Goal: Information Seeking & Learning: Learn about a topic

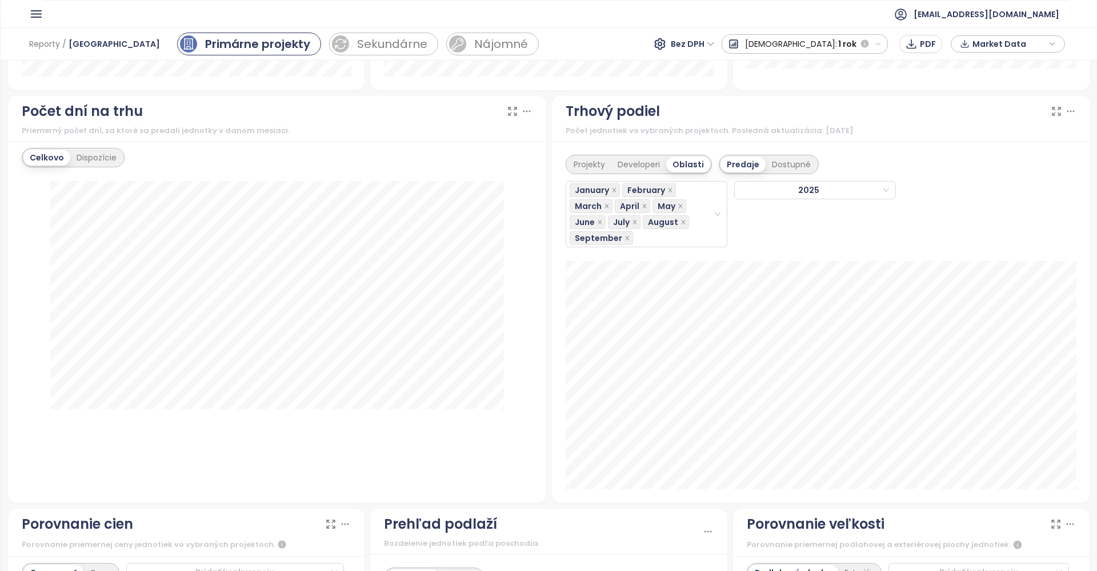
scroll to position [951, 0]
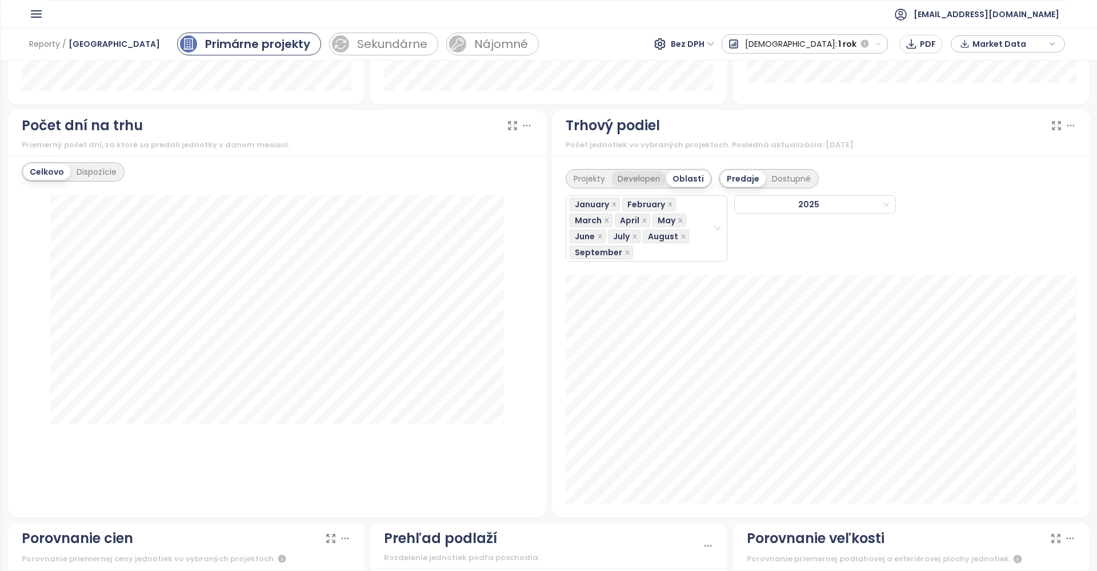
click at [642, 179] on div "Developeri" at bounding box center [638, 179] width 55 height 16
click at [595, 177] on div "Projekty" at bounding box center [589, 179] width 44 height 16
click at [614, 203] on icon "close" at bounding box center [614, 205] width 6 height 6
click at [615, 203] on icon "close" at bounding box center [617, 204] width 4 height 4
click at [606, 203] on icon "close" at bounding box center [606, 204] width 4 height 4
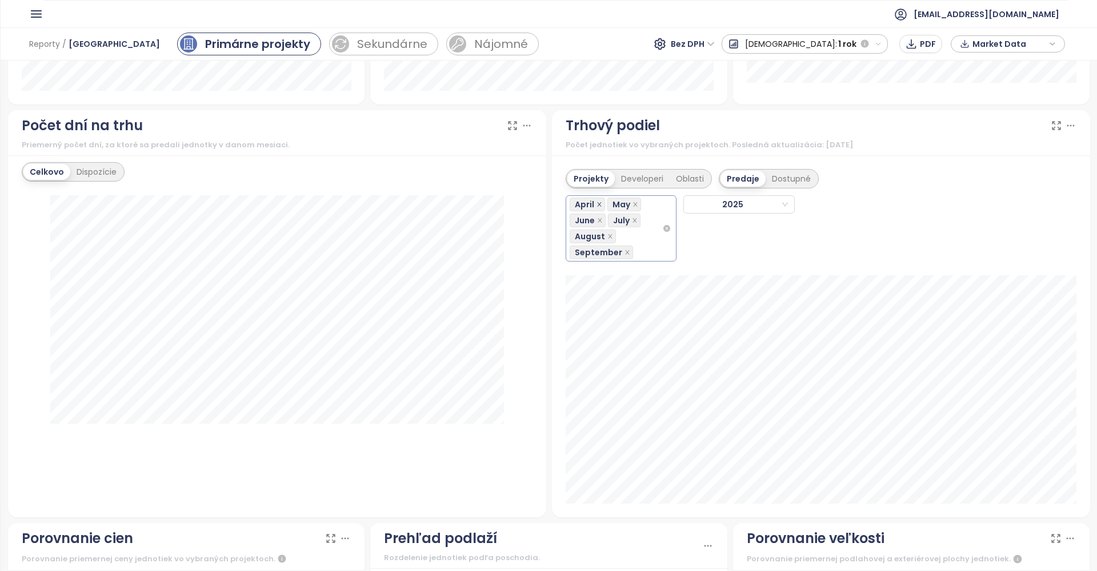
click at [599, 205] on icon "close" at bounding box center [599, 205] width 6 height 6
click at [599, 205] on icon "close" at bounding box center [598, 205] width 6 height 6
click at [599, 205] on icon "close" at bounding box center [600, 204] width 4 height 4
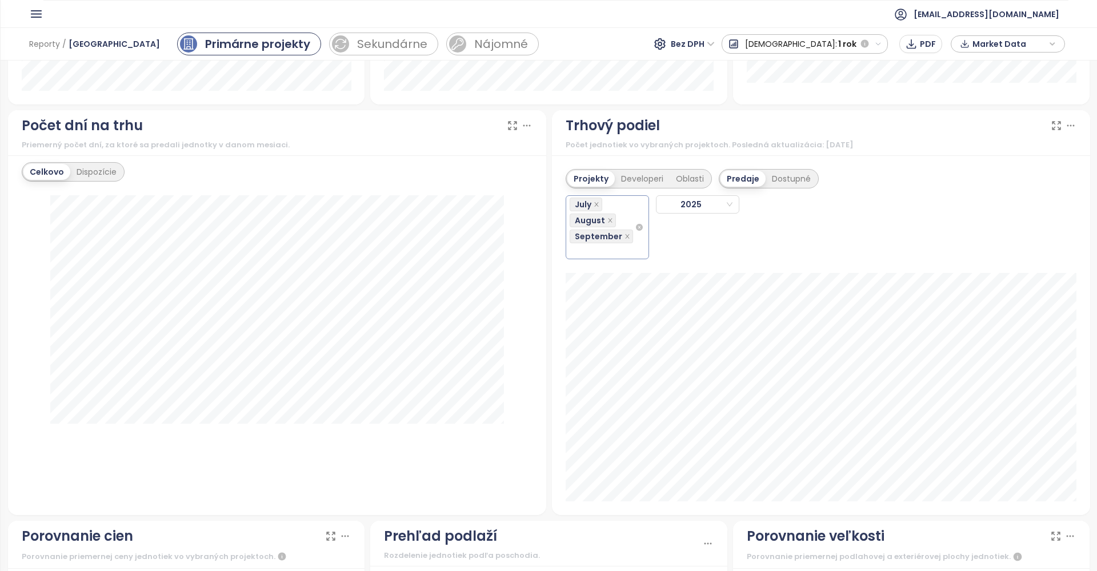
click at [694, 187] on div "Projekty Developeri Oblasti" at bounding box center [639, 178] width 146 height 19
click at [694, 184] on div "Oblasti" at bounding box center [690, 179] width 41 height 16
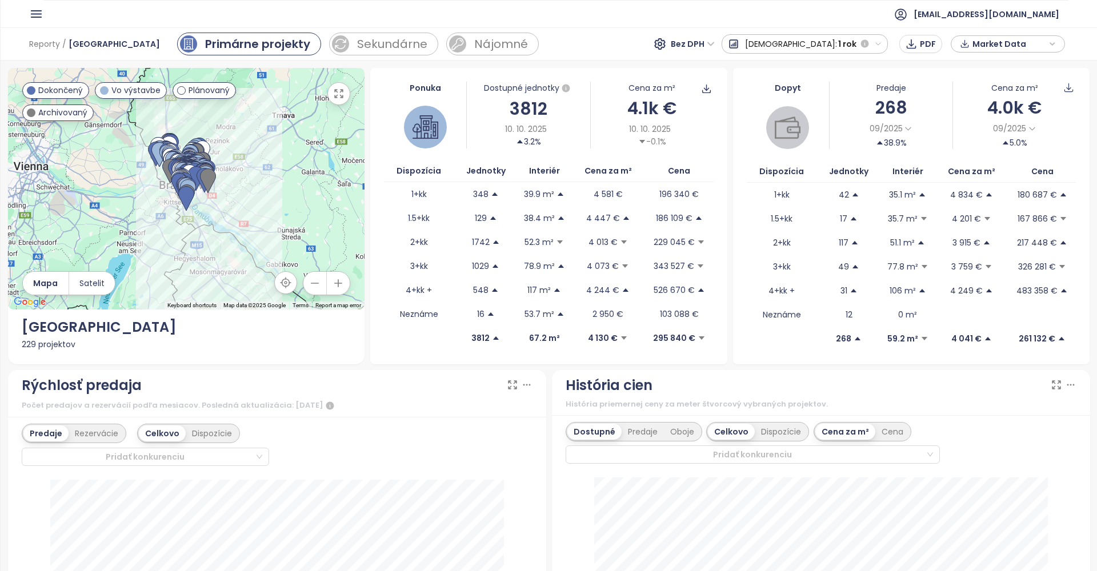
scroll to position [0, 0]
click at [715, 46] on span "Bez DPH" at bounding box center [693, 43] width 44 height 17
click at [755, 70] on div "S DPH" at bounding box center [761, 67] width 35 height 13
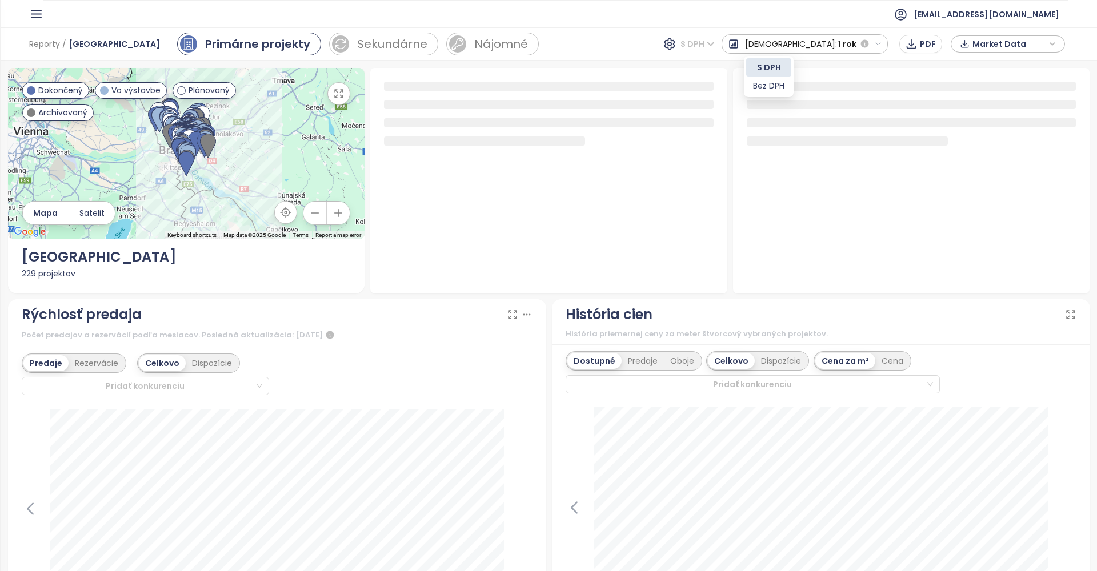
click at [715, 50] on span "S DPH" at bounding box center [697, 43] width 34 height 17
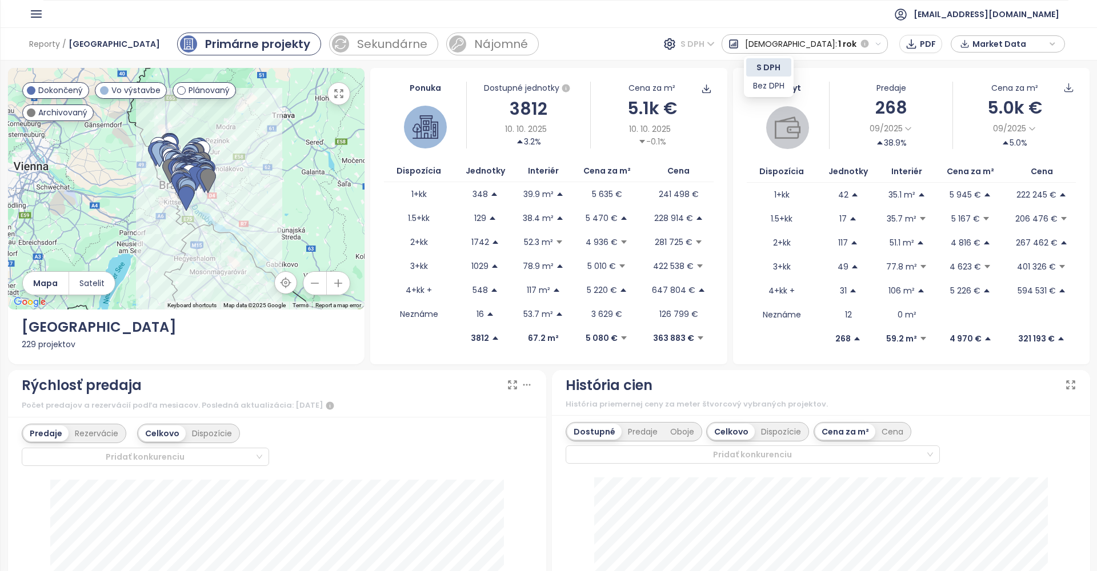
click at [689, 59] on div "Reporty / [GEOGRAPHIC_DATA] Primárne projekty Sekundárne Nájomné S DPH Predaj: …" at bounding box center [549, 43] width 1096 height 33
click at [39, 11] on icon "button" at bounding box center [36, 14] width 10 height 6
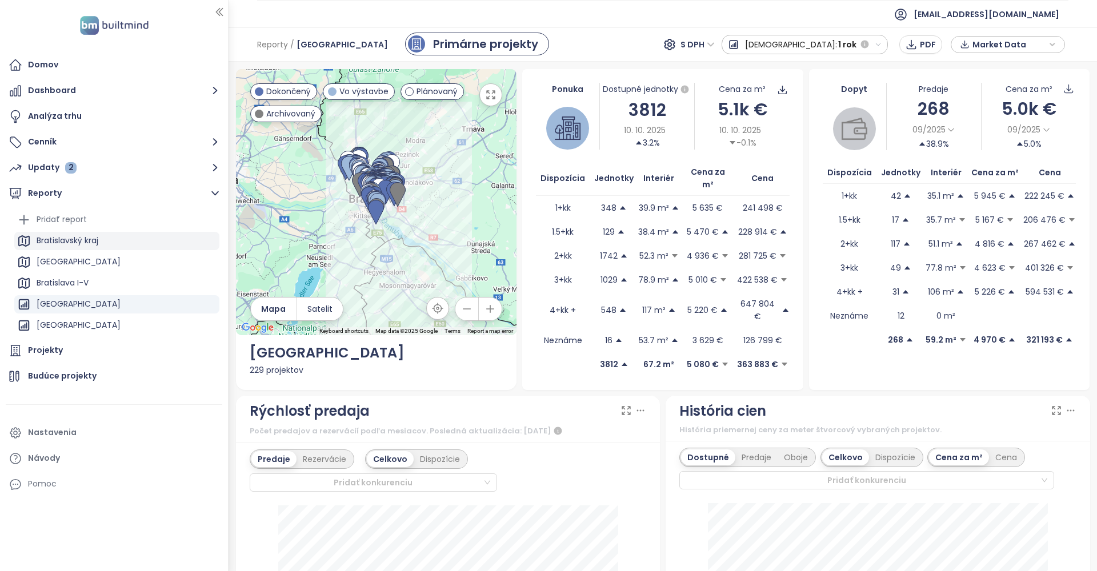
click at [93, 246] on div "Bratislavský kraj" at bounding box center [68, 241] width 62 height 14
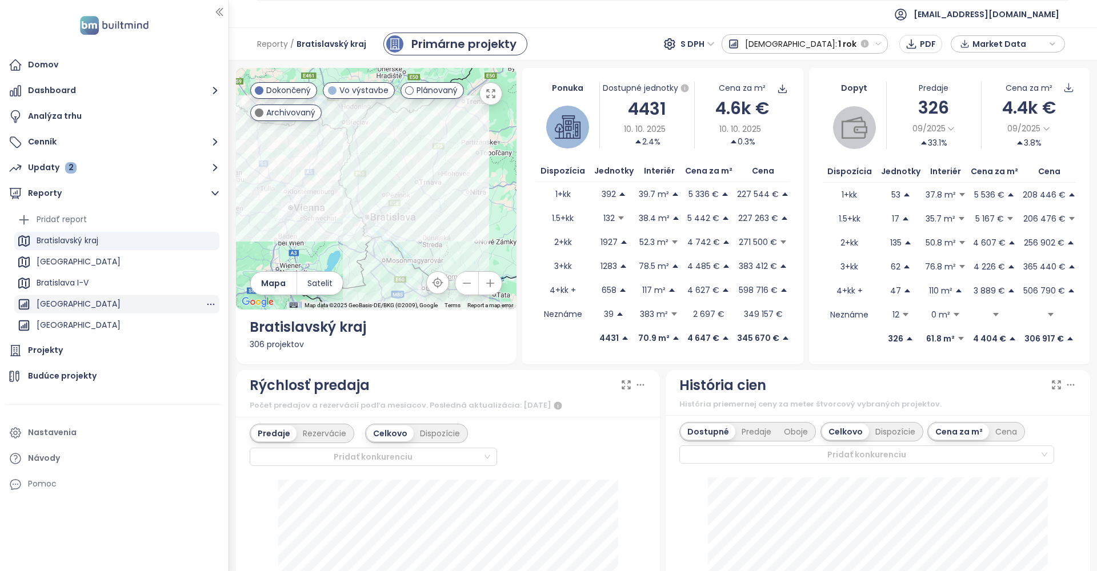
click at [81, 301] on div "[GEOGRAPHIC_DATA]" at bounding box center [79, 304] width 84 height 14
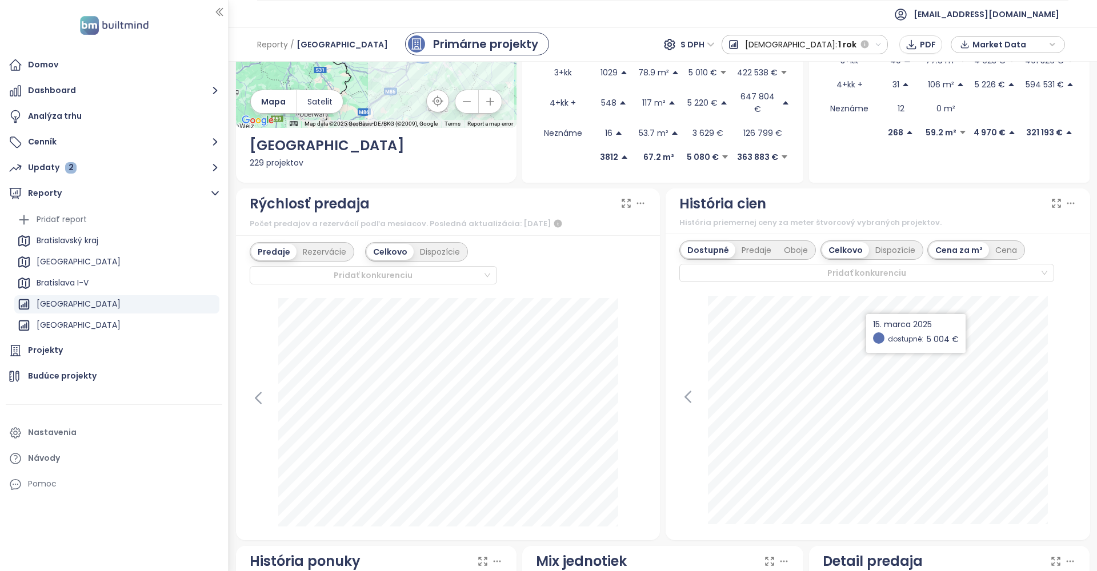
scroll to position [208, 0]
click at [766, 242] on div "Predaje" at bounding box center [756, 250] width 42 height 16
click at [830, 266] on div at bounding box center [861, 273] width 357 height 14
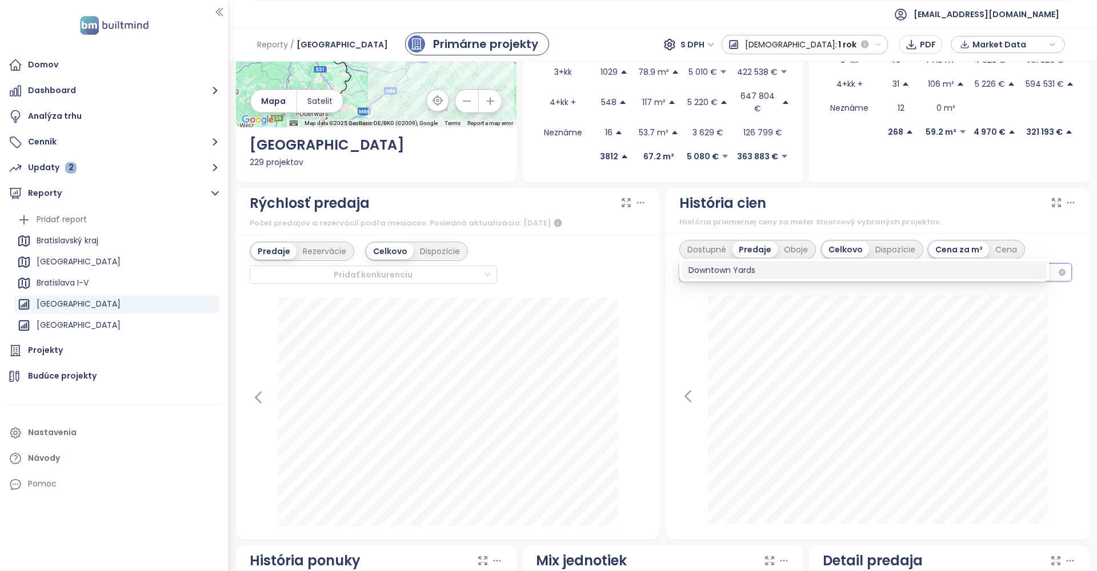
type input "****"
click at [756, 267] on div "Downtown Yards" at bounding box center [863, 270] width 351 height 13
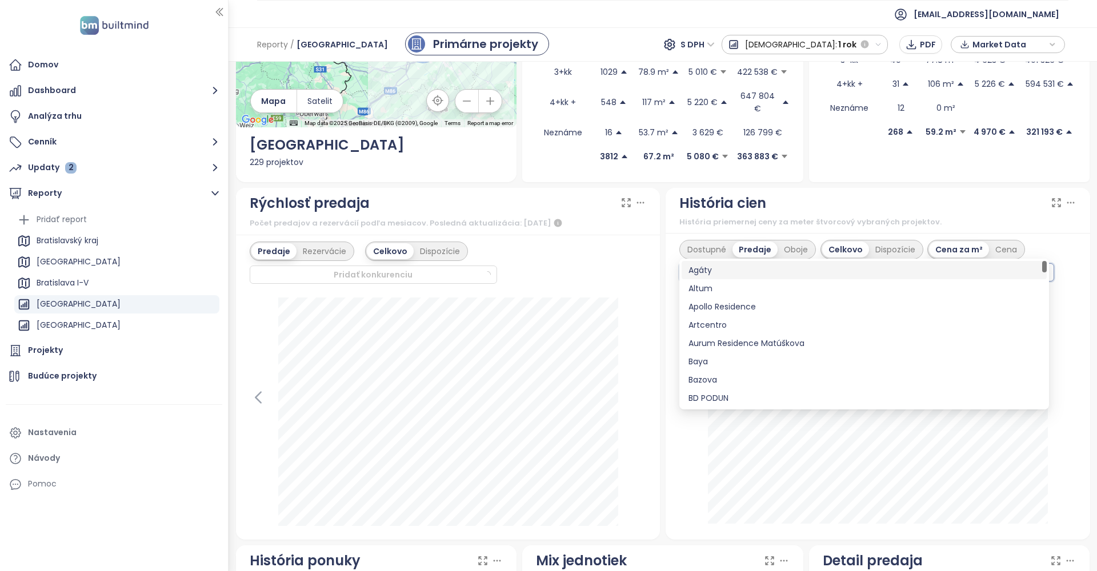
scroll to position [0, 1]
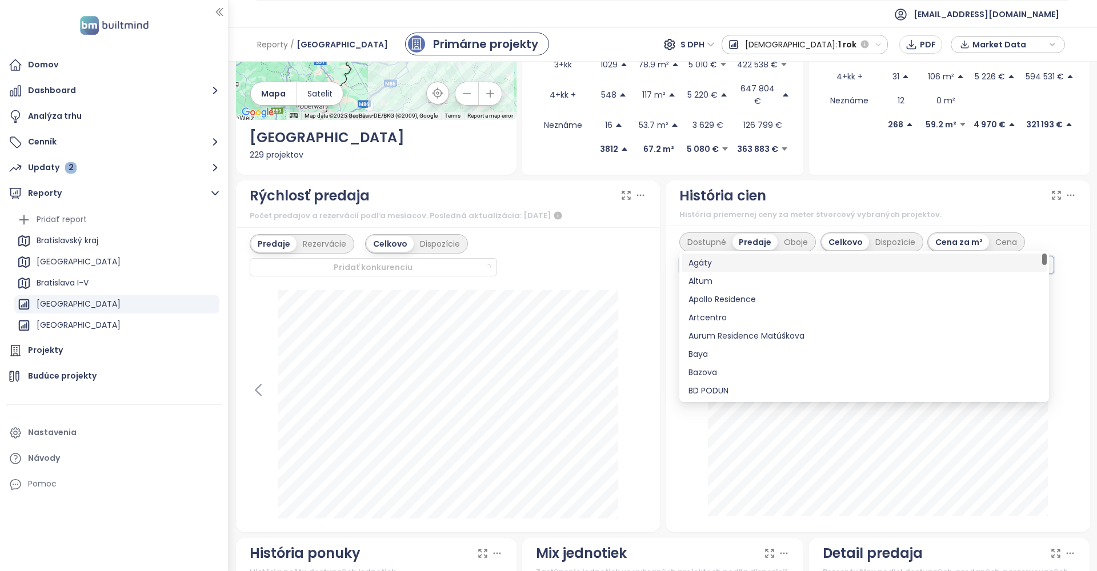
click at [762, 258] on div at bounding box center [861, 265] width 357 height 14
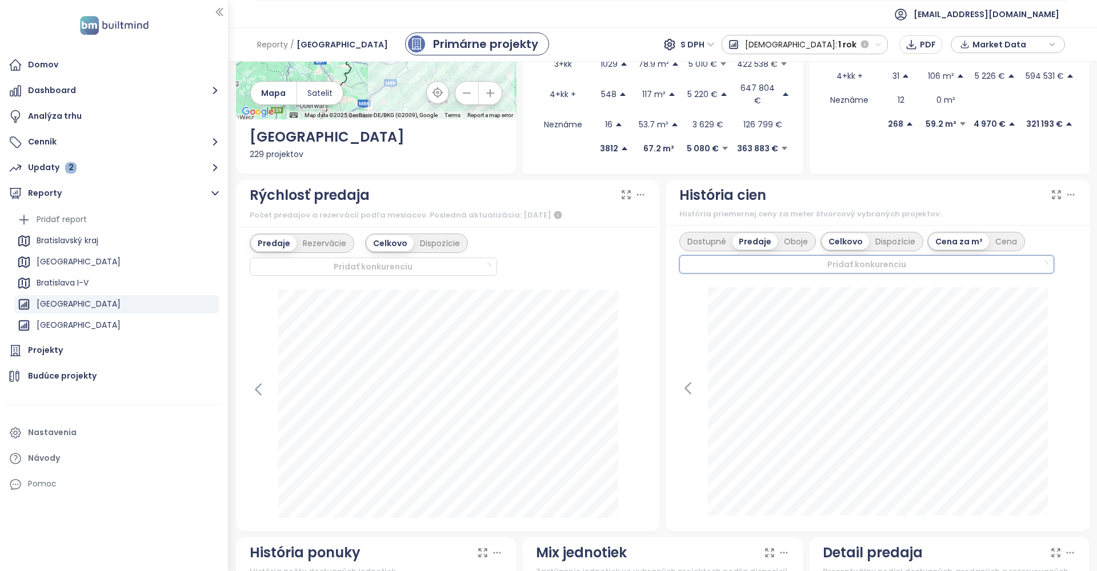
scroll to position [0, 0]
type input "*"
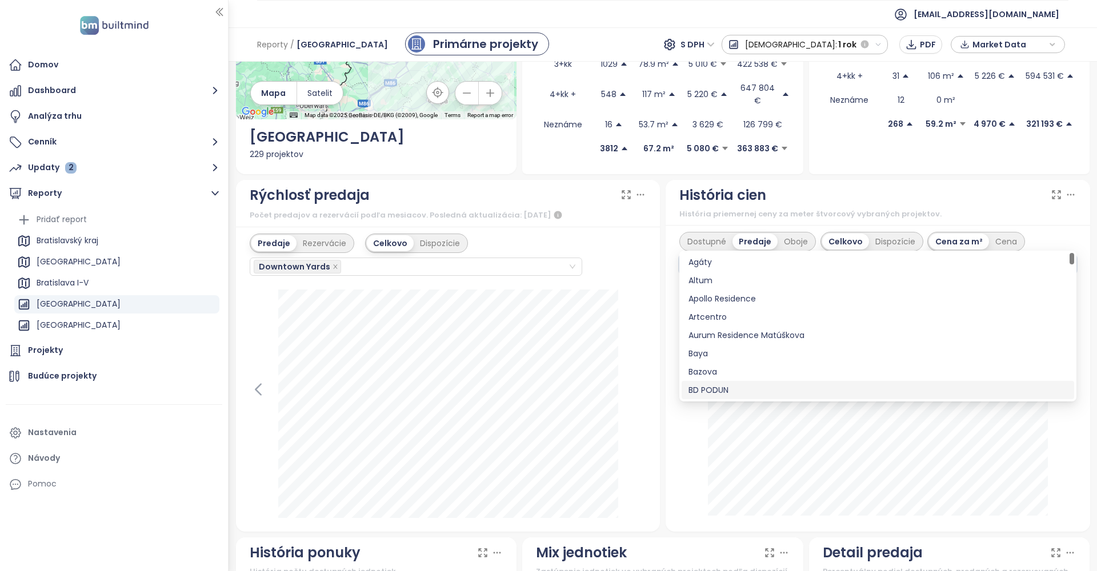
scroll to position [220, 0]
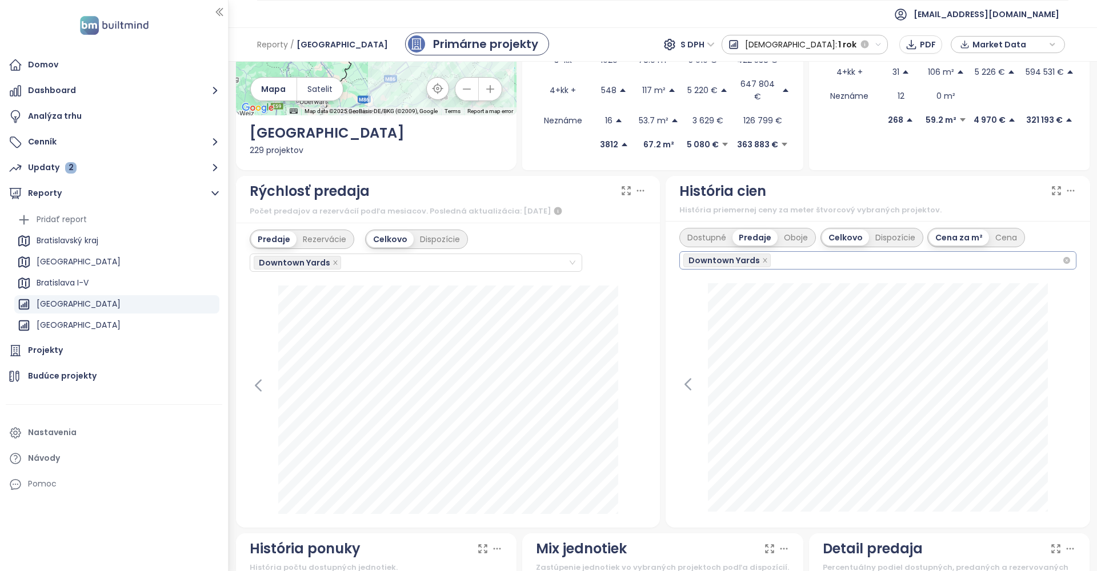
click at [791, 253] on div "Downtown Yards" at bounding box center [872, 261] width 379 height 16
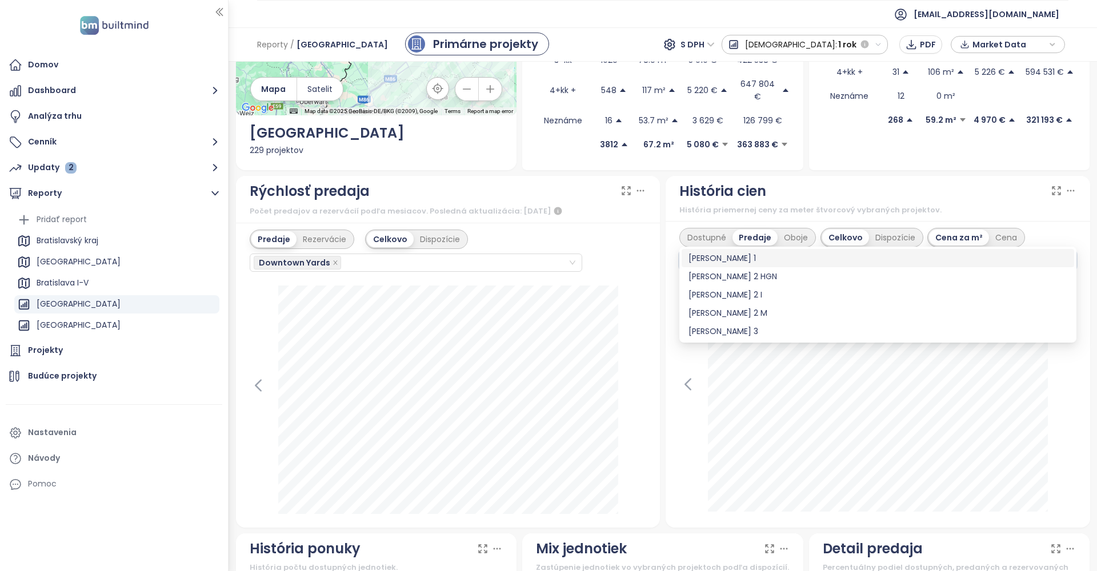
type input "*****"
click at [722, 329] on div "[PERSON_NAME] 3" at bounding box center [877, 331] width 379 height 13
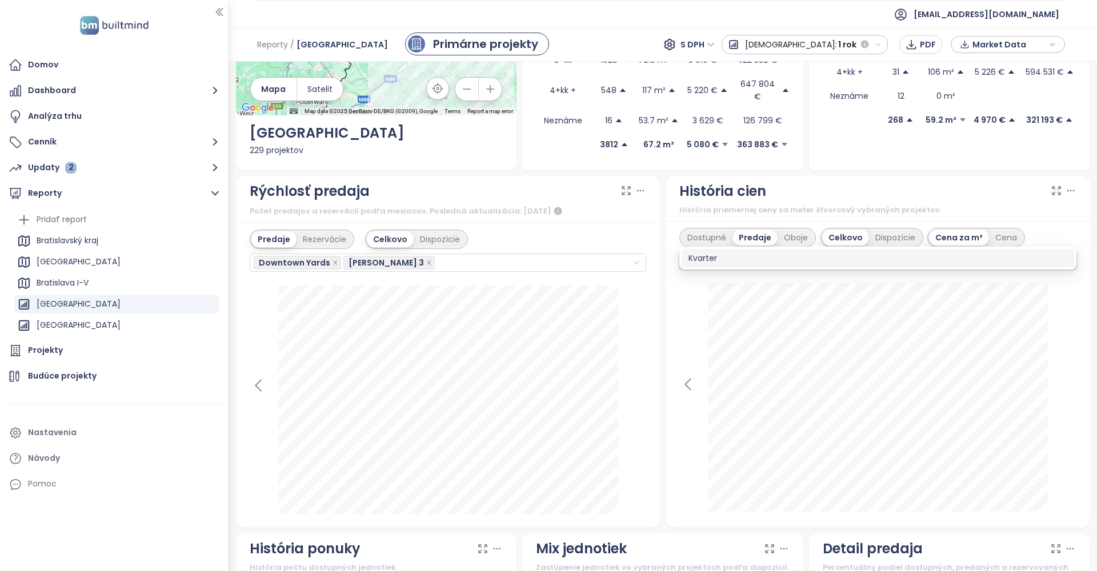
type input "*****"
click at [702, 255] on div "Kvarter" at bounding box center [877, 258] width 379 height 13
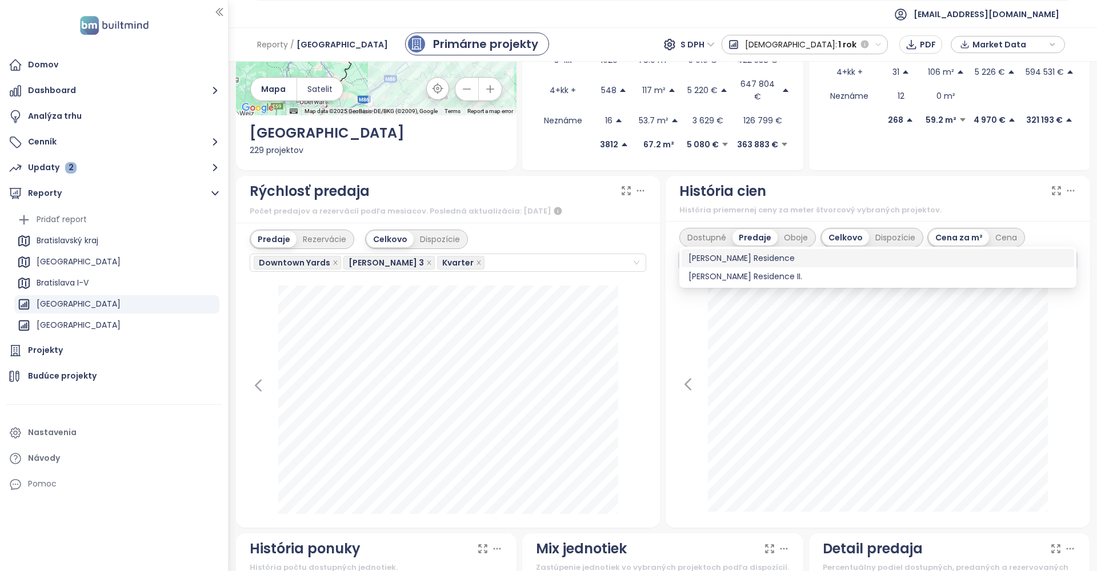
type input "******"
click at [747, 260] on div "[PERSON_NAME] Residence" at bounding box center [877, 258] width 379 height 13
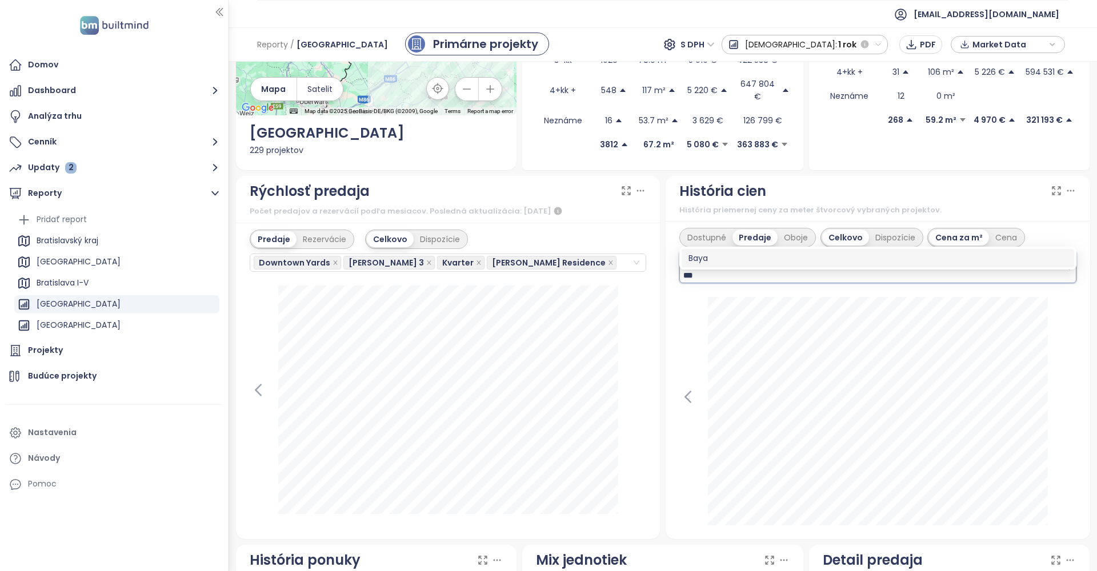
type input "****"
click at [700, 255] on div "Baya" at bounding box center [877, 258] width 379 height 13
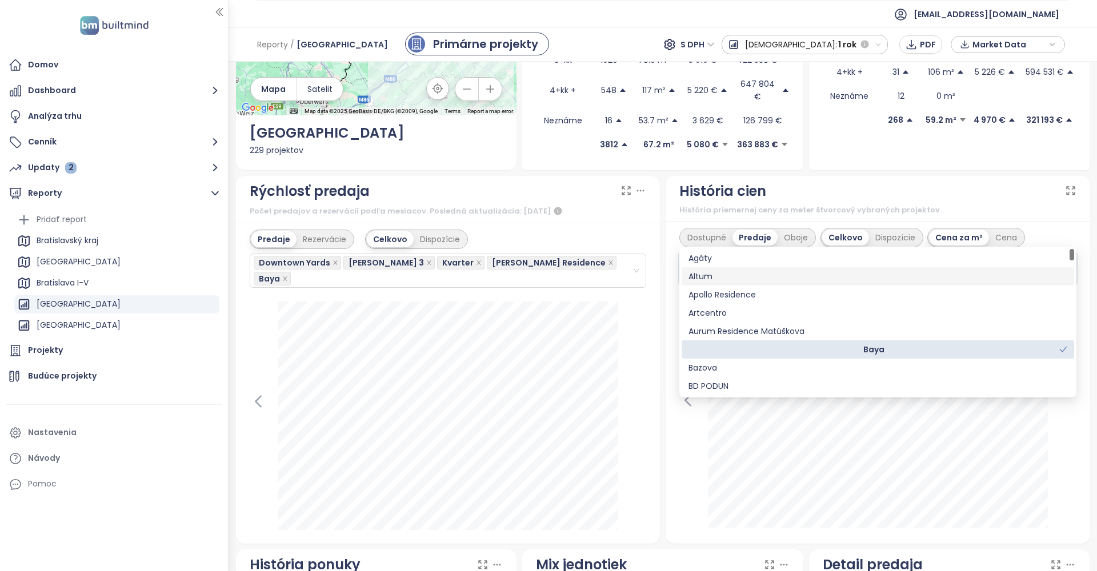
click at [1067, 228] on div "Dostupné Predaje Oboje Celkovo Dispozície Cena za m² Cena Downtown Yards [PERSO…" at bounding box center [877, 257] width 397 height 58
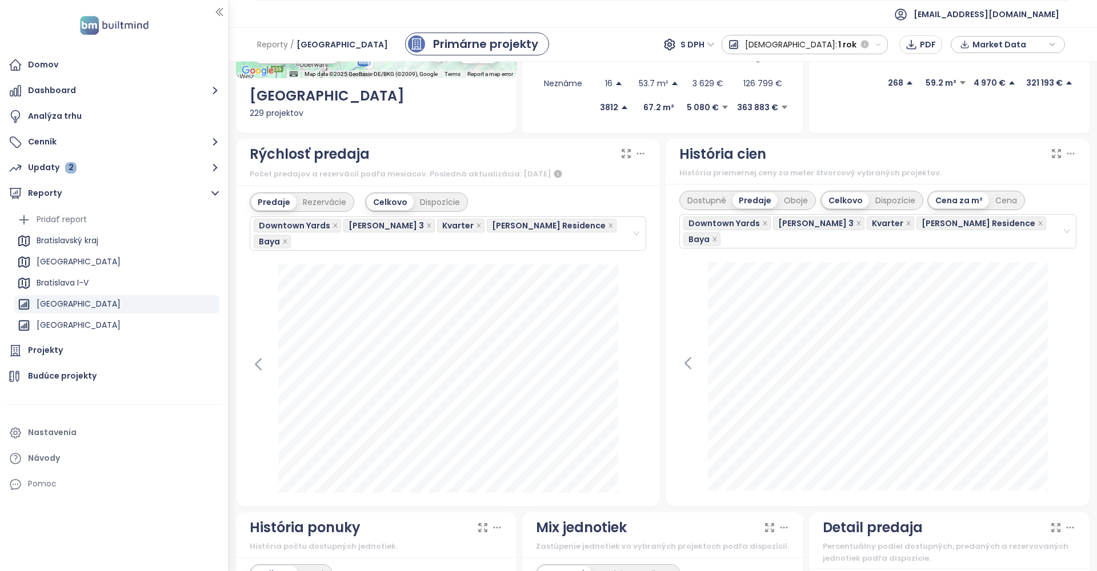
scroll to position [260, 0]
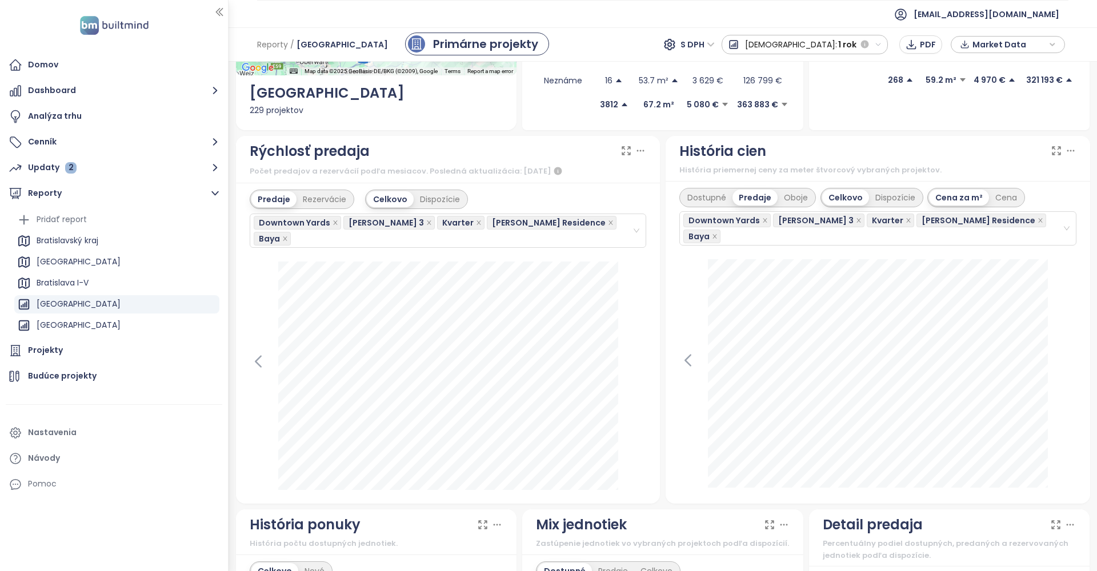
click at [1056, 145] on icon at bounding box center [1056, 150] width 11 height 11
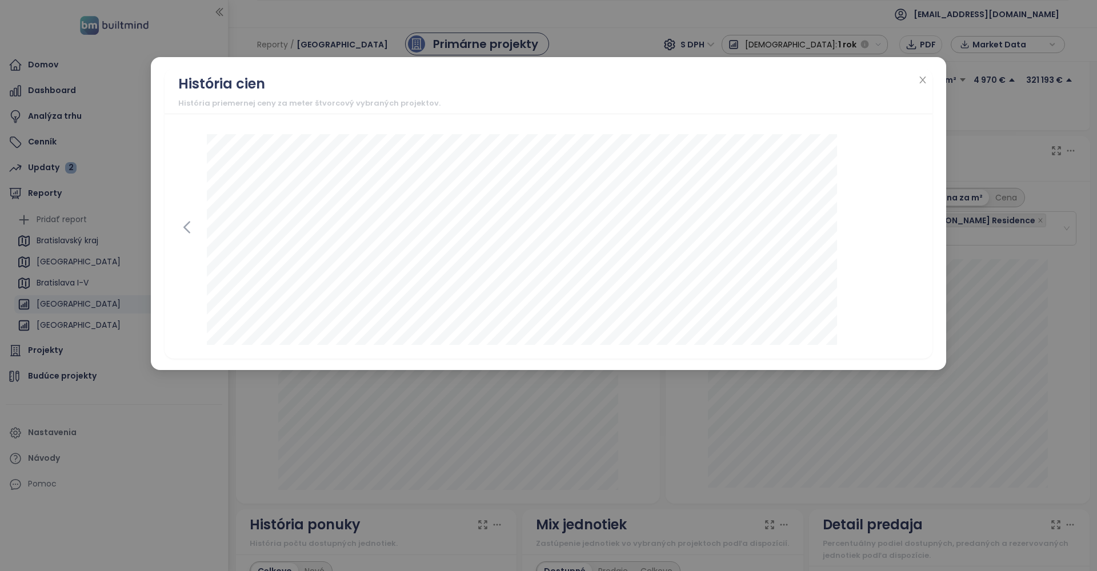
drag, startPoint x: 926, startPoint y: 80, endPoint x: 932, endPoint y: 85, distance: 8.1
click at [927, 80] on icon "close" at bounding box center [922, 79] width 9 height 9
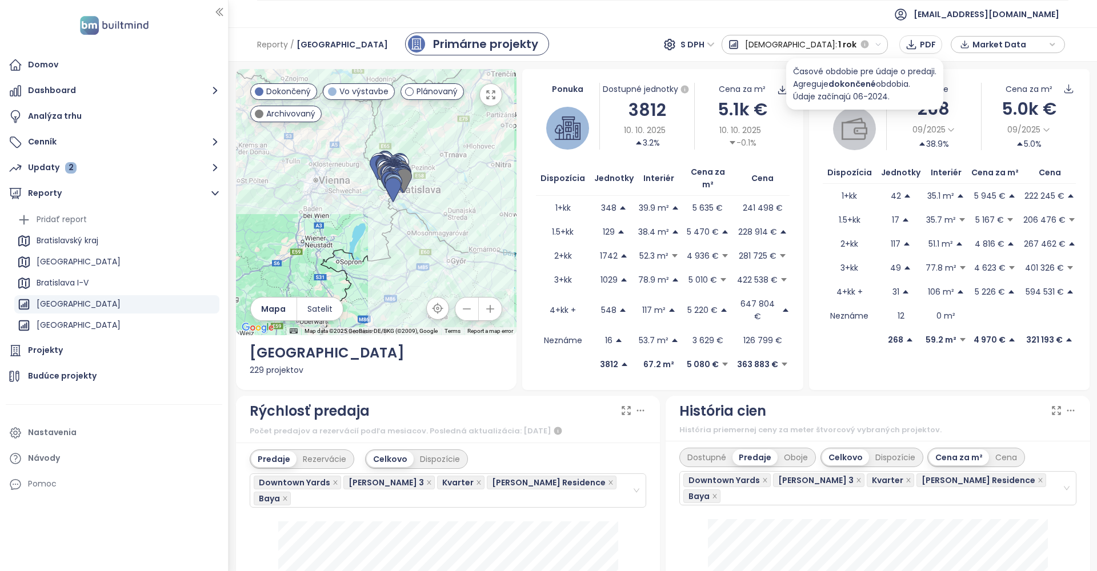
scroll to position [0, 0]
click at [880, 43] on icon "button" at bounding box center [878, 44] width 7 height 7
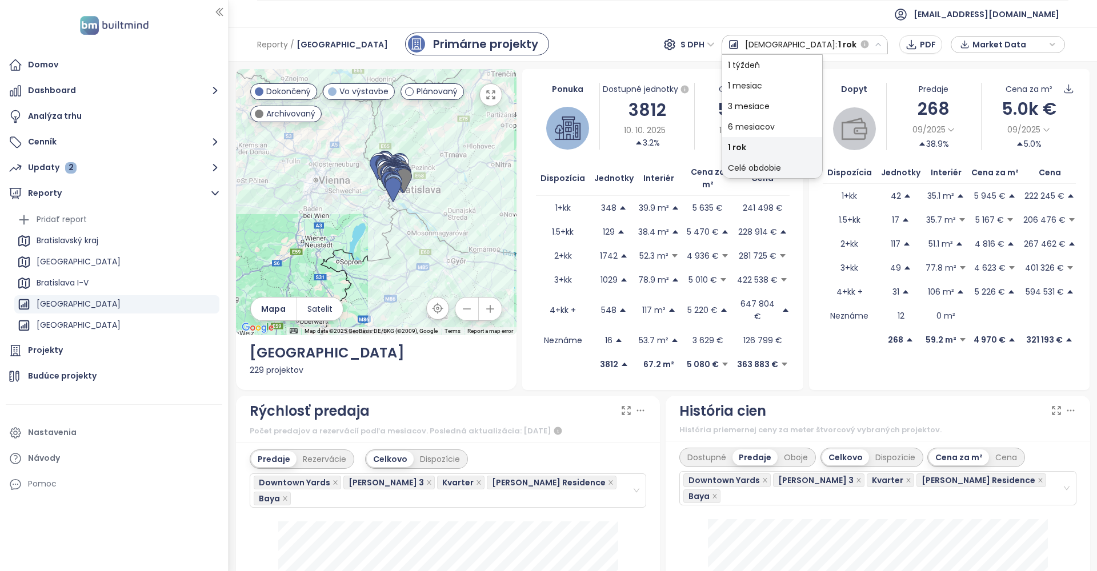
click at [822, 167] on div "Celé obdobie" at bounding box center [772, 168] width 100 height 21
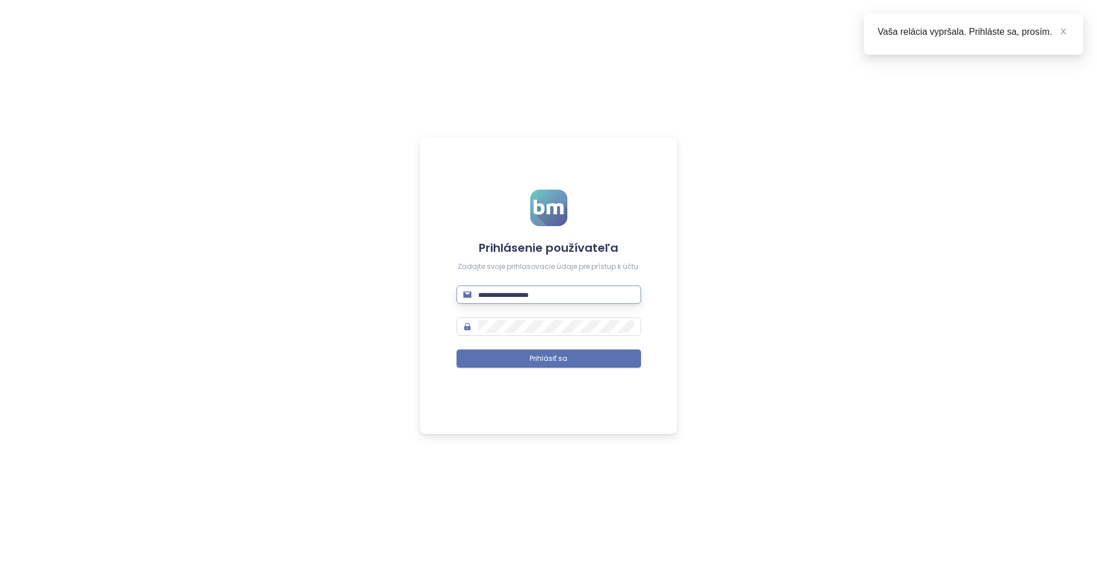
type input "**********"
click at [548, 359] on button "Prihlásiť sa" at bounding box center [549, 359] width 185 height 18
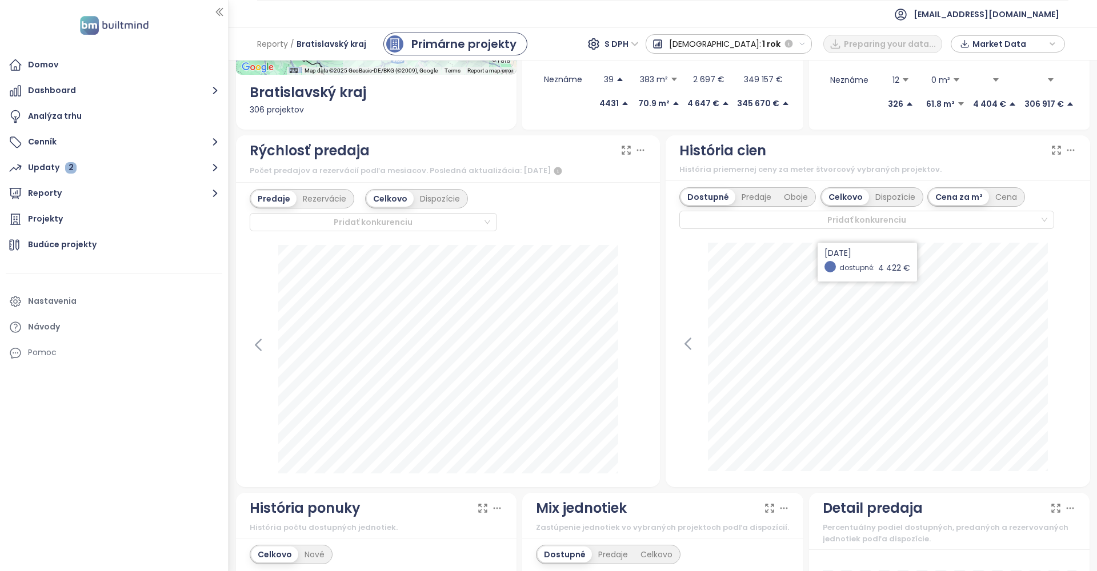
scroll to position [242, 0]
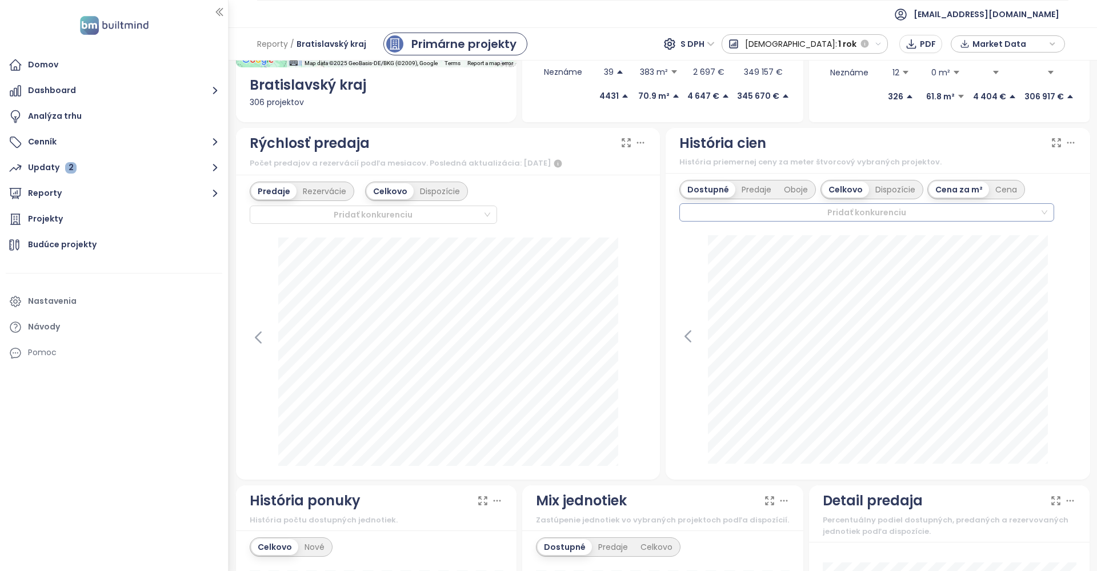
click at [775, 214] on div at bounding box center [861, 213] width 357 height 14
click at [756, 189] on div "Predaje" at bounding box center [756, 190] width 42 height 16
click at [756, 208] on div at bounding box center [861, 213] width 357 height 14
type input "****"
click at [736, 244] on div "Downtown Yards" at bounding box center [864, 236] width 365 height 18
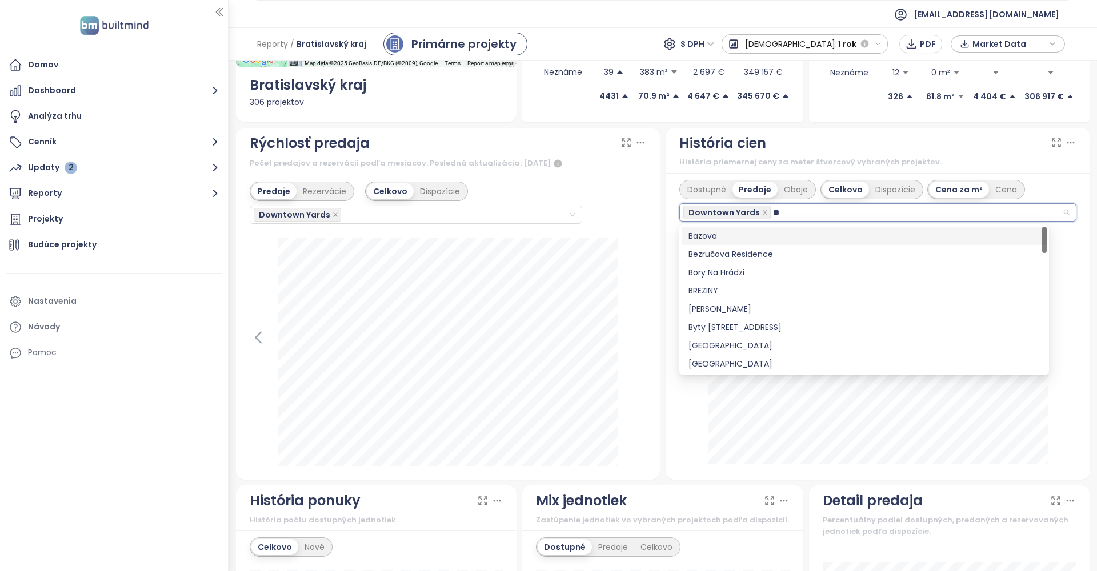
type input "***"
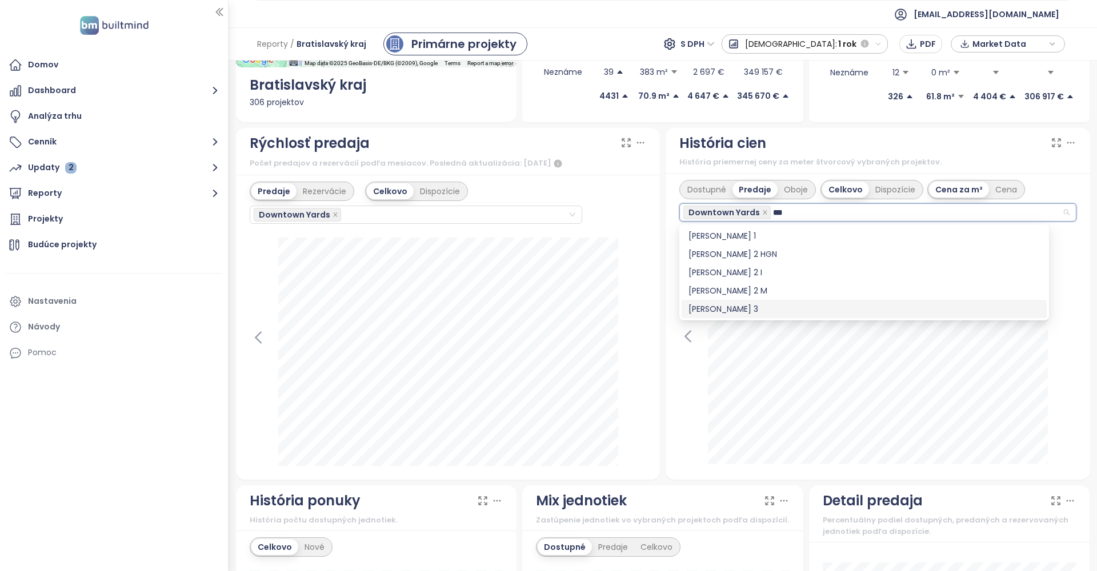
click at [710, 306] on div "[PERSON_NAME] 3" at bounding box center [863, 309] width 351 height 13
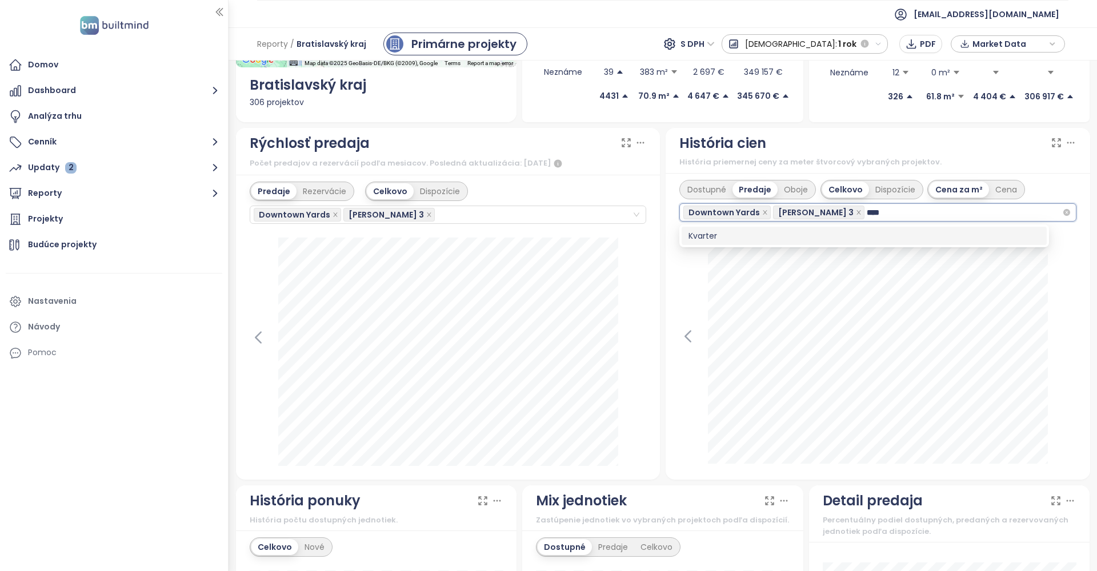
type input "*****"
click at [704, 235] on div "Kvarter" at bounding box center [863, 236] width 351 height 13
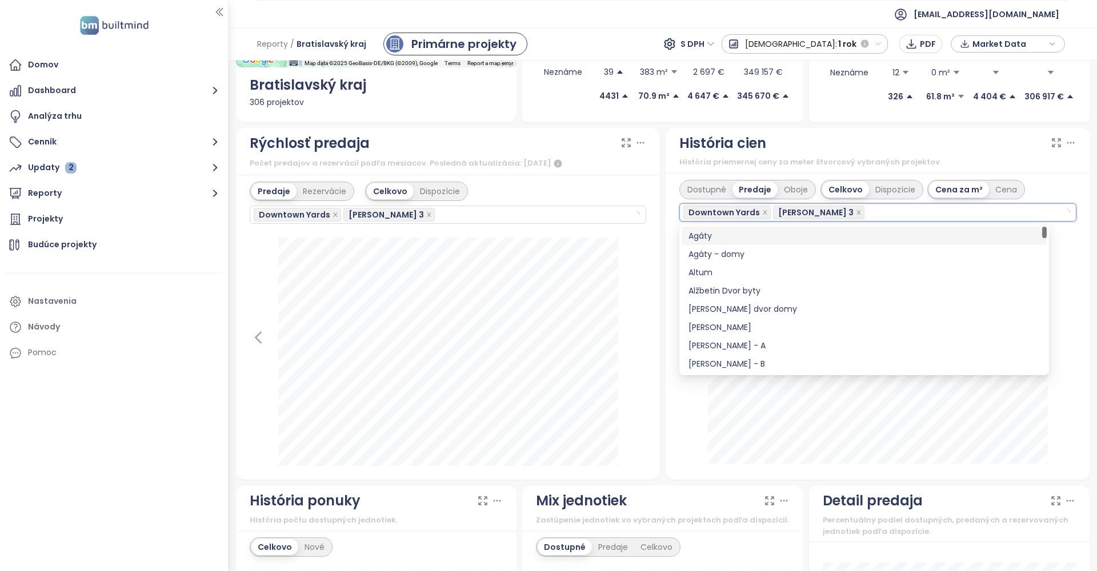
scroll to position [0, 0]
type input "**"
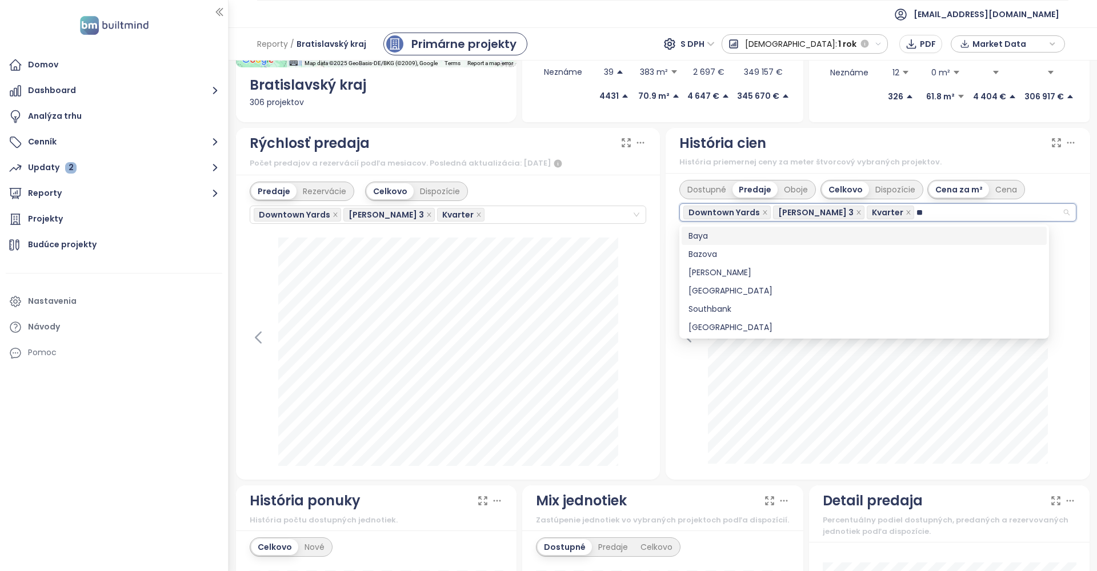
click at [710, 237] on div "Baya" at bounding box center [863, 236] width 351 height 13
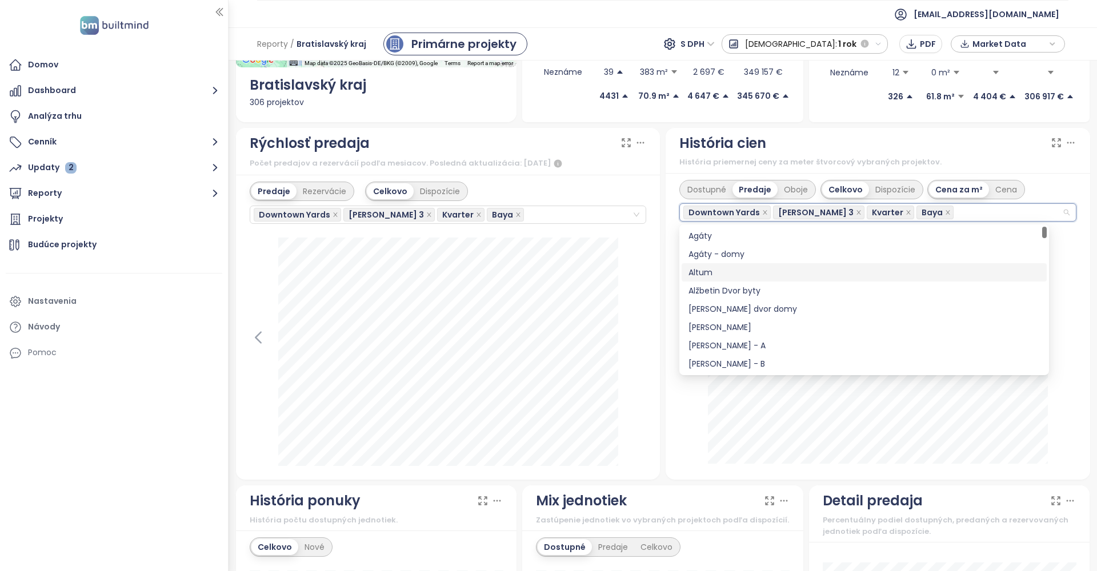
click at [1071, 268] on div "1. júla 2025 predané: 4 417 € Downtown Yards: 5 989 € Zwirn 3: 6 597 €" at bounding box center [877, 350] width 397 height 231
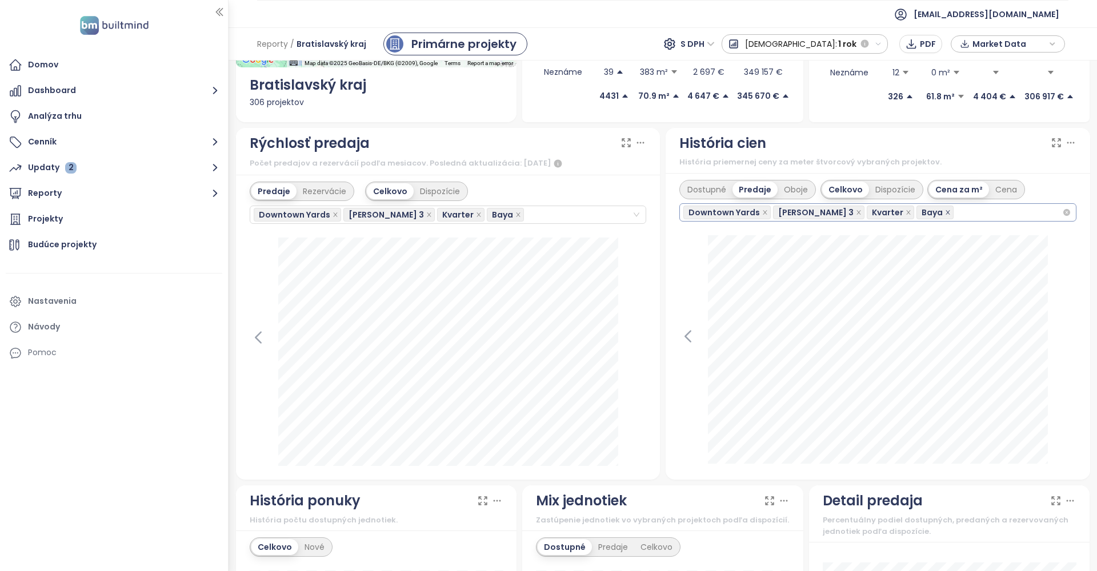
click at [945, 213] on icon "close" at bounding box center [948, 213] width 6 height 6
click at [906, 213] on icon "close" at bounding box center [909, 213] width 6 height 6
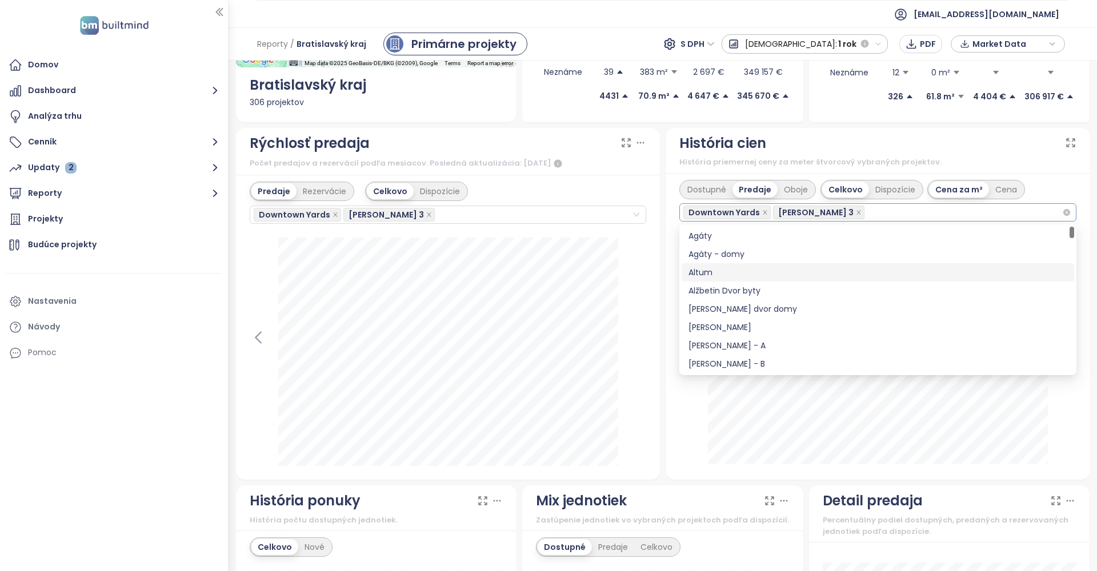
click at [860, 213] on div "Downtown Yards Zwirn 3" at bounding box center [872, 213] width 379 height 16
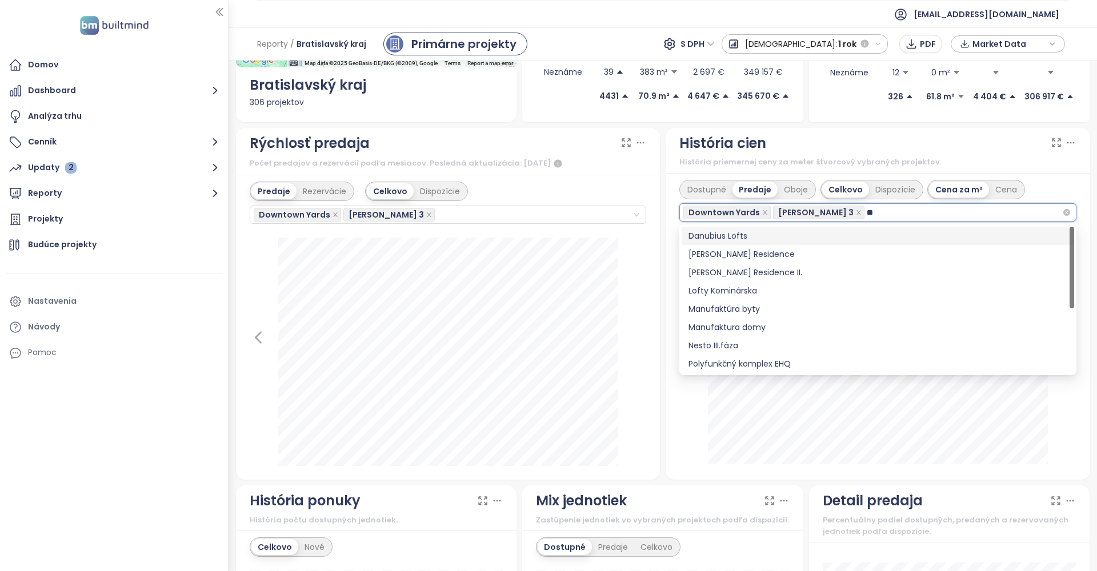
type input "***"
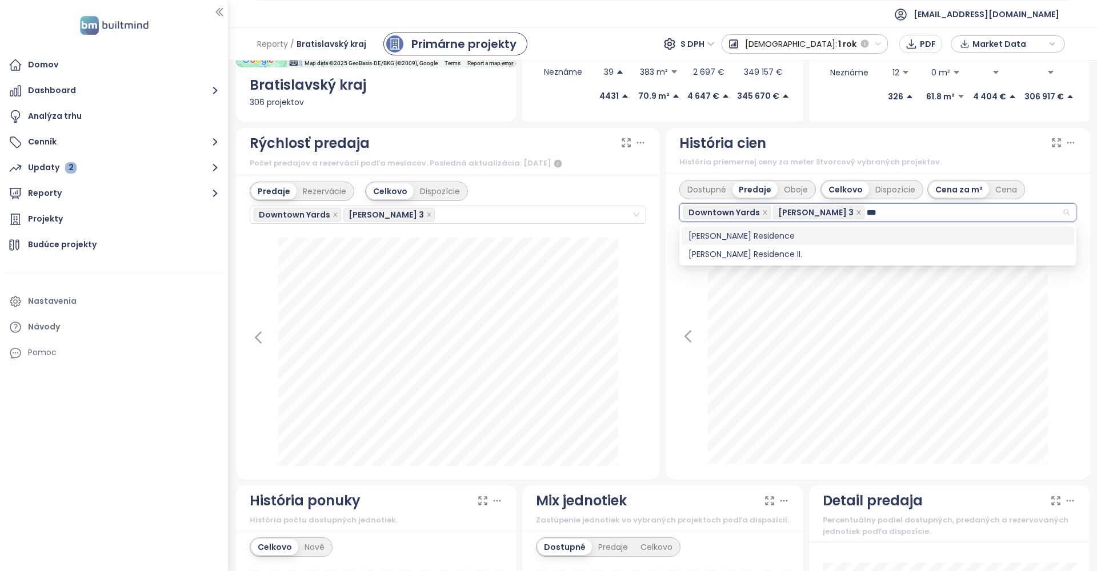
click at [734, 237] on div "[PERSON_NAME] Residence" at bounding box center [877, 236] width 379 height 13
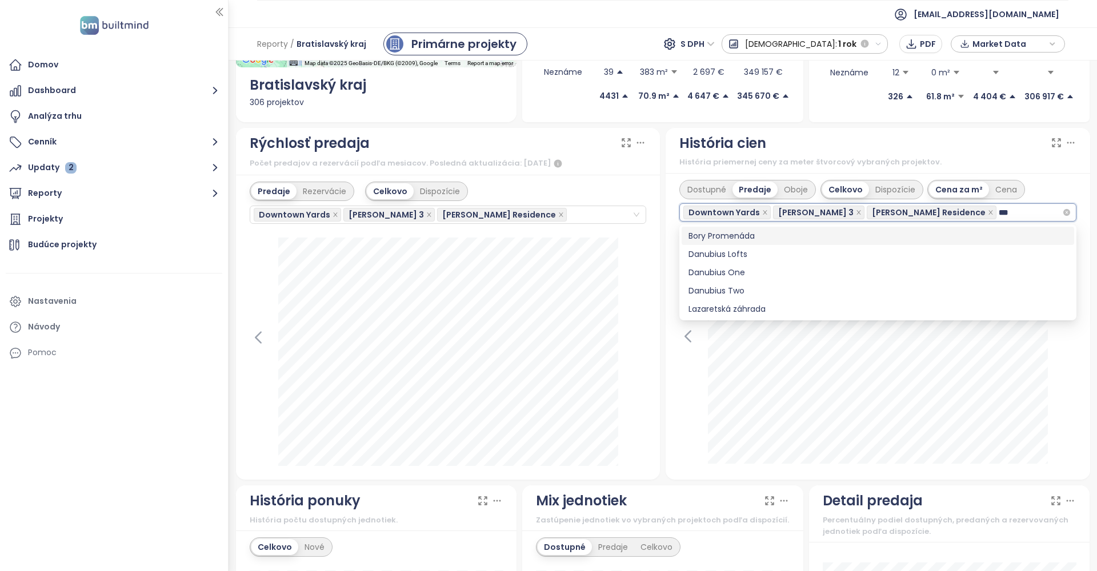
type input "****"
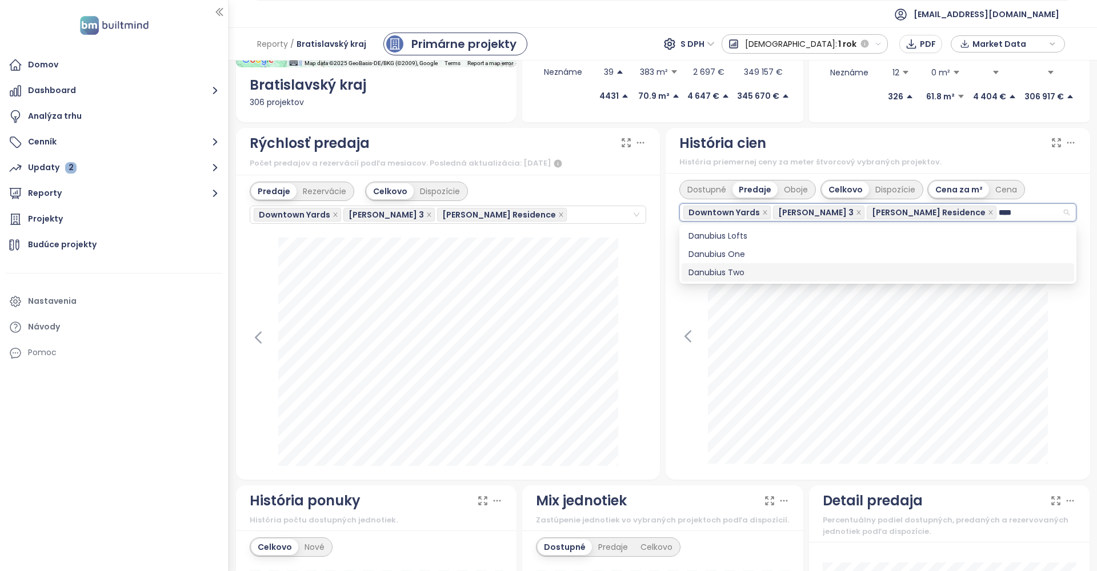
click at [727, 269] on div "Danubius Two" at bounding box center [877, 272] width 379 height 13
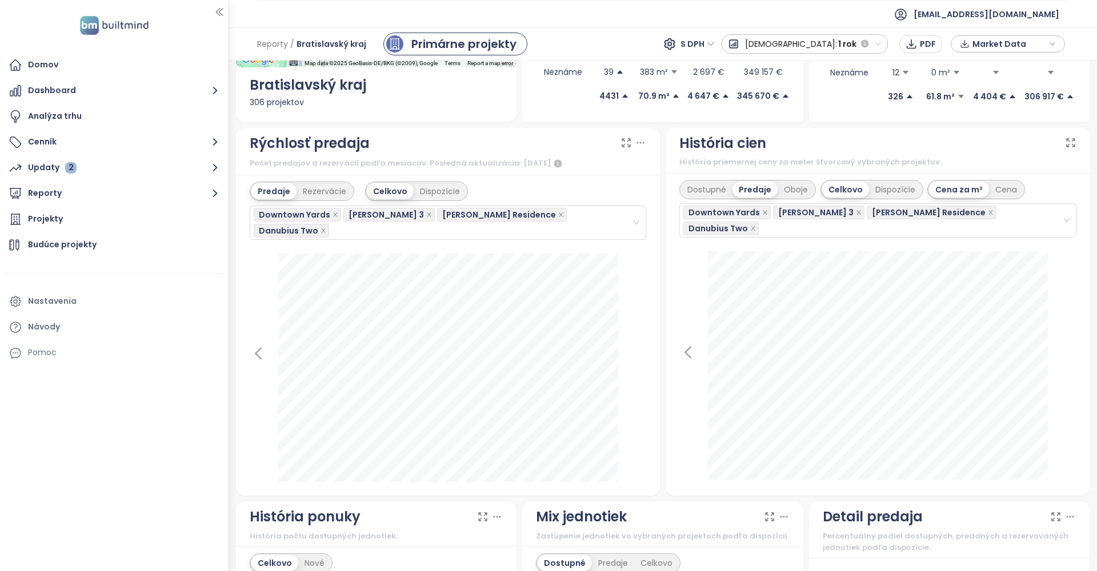
click at [1070, 403] on div at bounding box center [877, 366] width 397 height 231
click at [755, 227] on icon "close" at bounding box center [753, 229] width 4 height 4
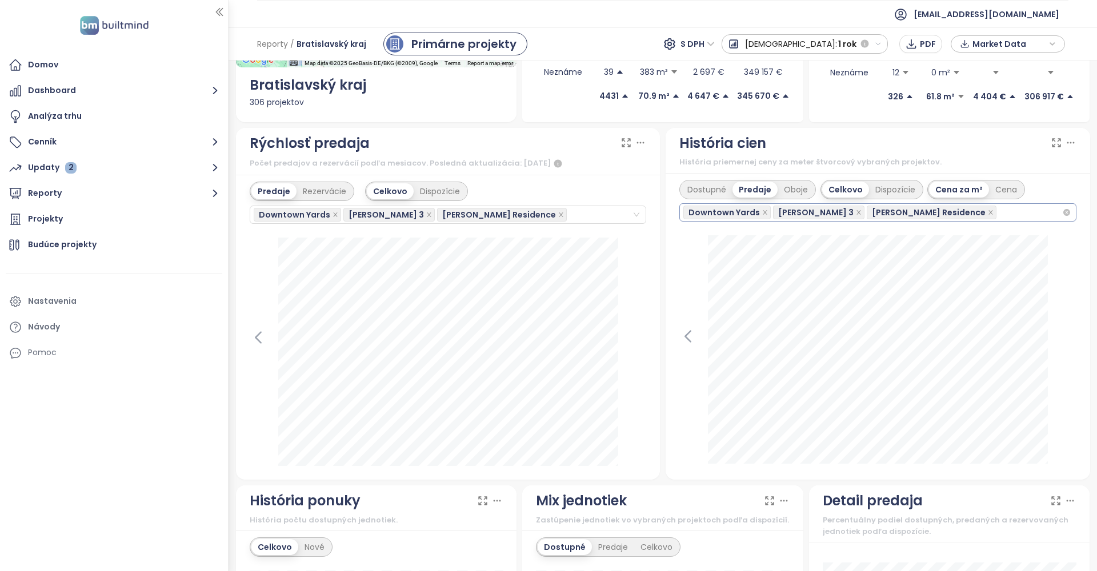
scroll to position [245, 0]
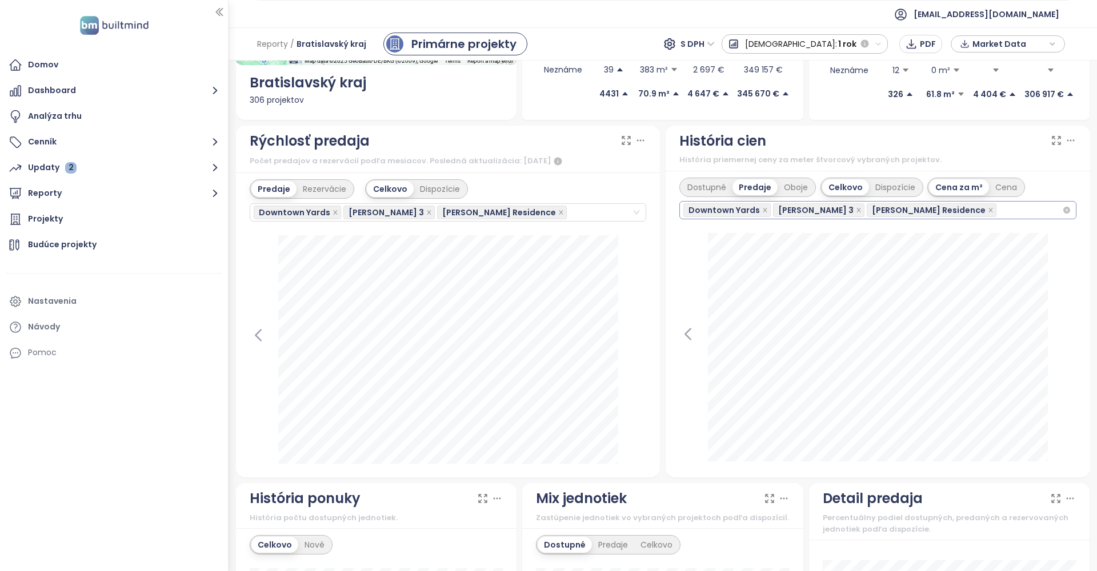
click at [943, 211] on div "Downtown Yards Zwirn 3 Florian Residence" at bounding box center [872, 210] width 379 height 16
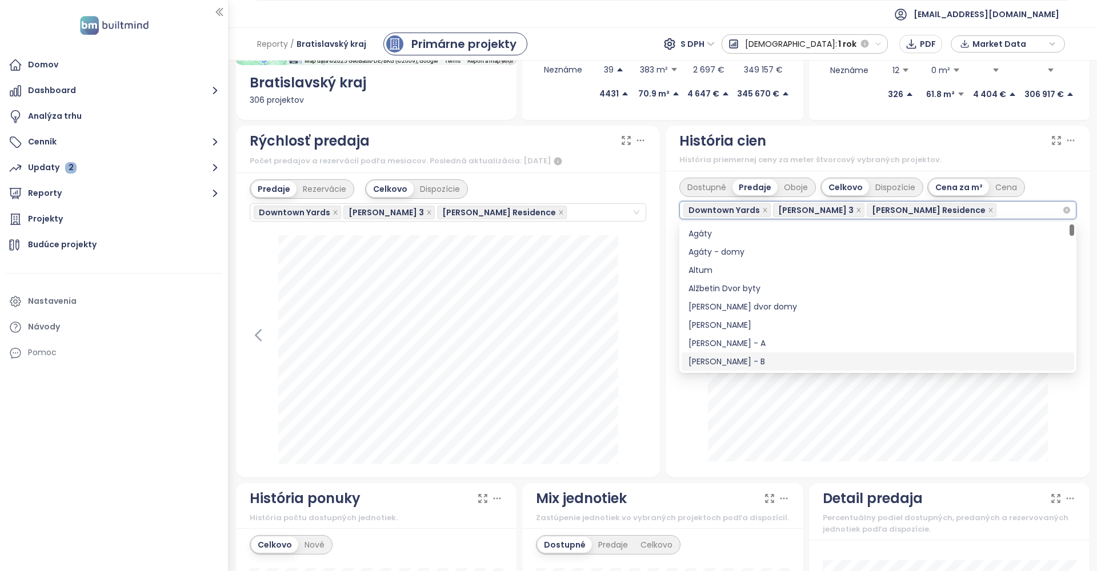
scroll to position [0, 0]
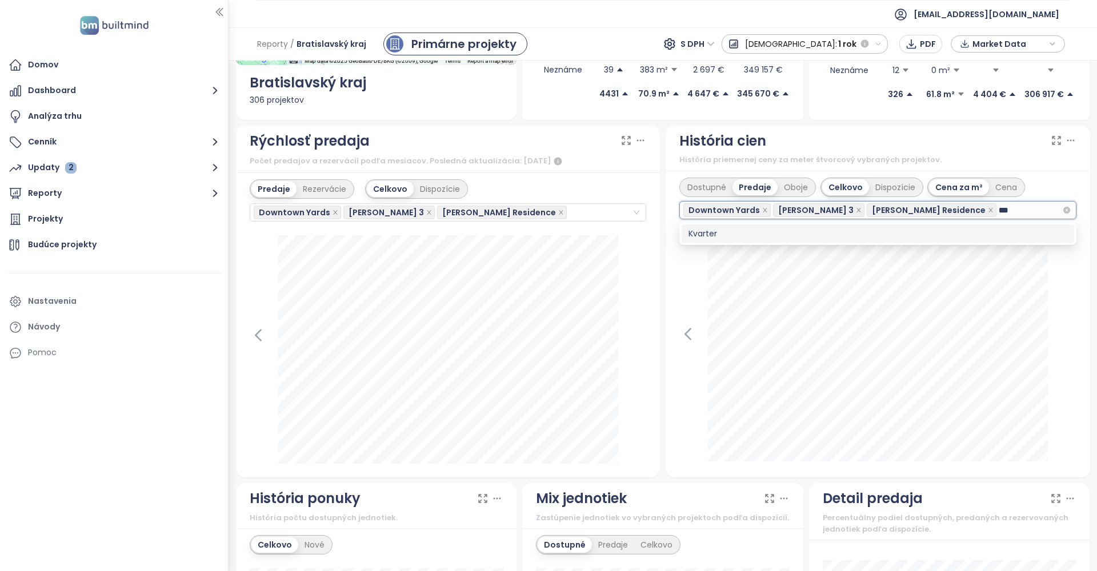
type input "****"
click at [714, 231] on div "Kvarter" at bounding box center [877, 233] width 379 height 13
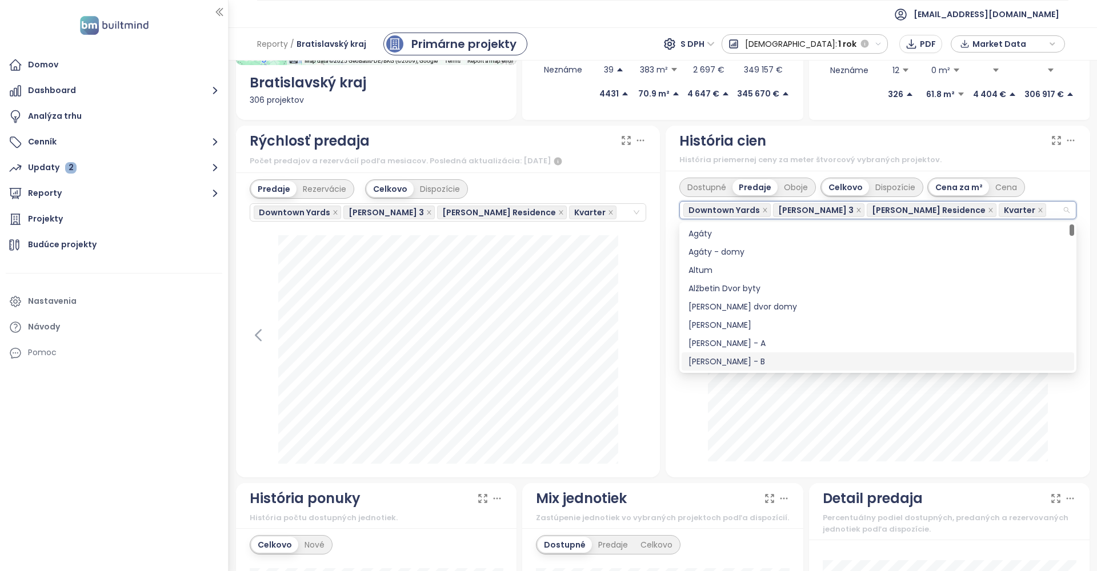
click at [1064, 387] on div at bounding box center [877, 348] width 397 height 231
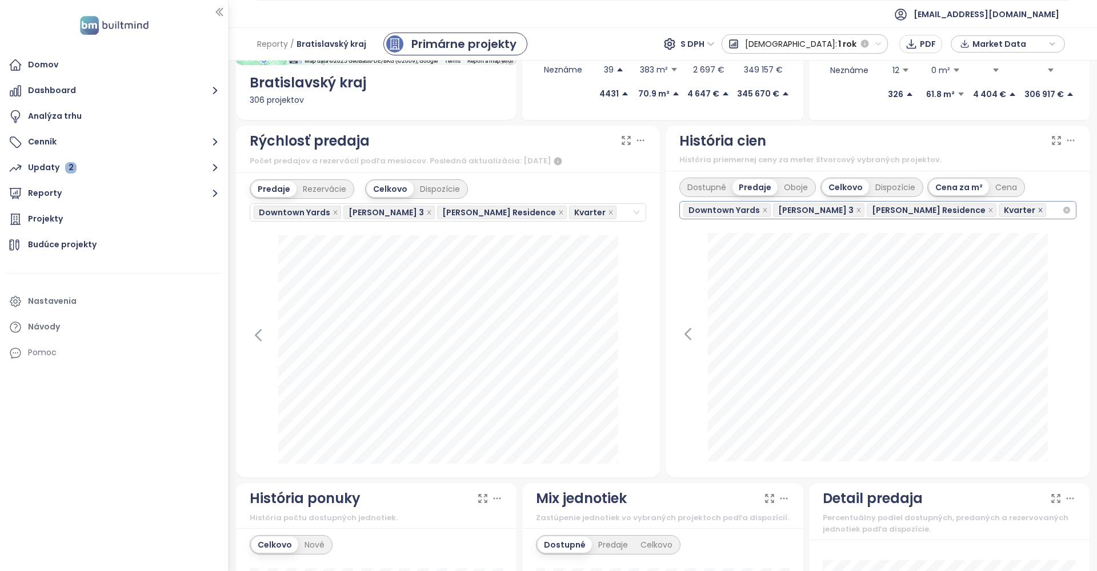
click at [1038, 209] on icon "close" at bounding box center [1041, 210] width 6 height 6
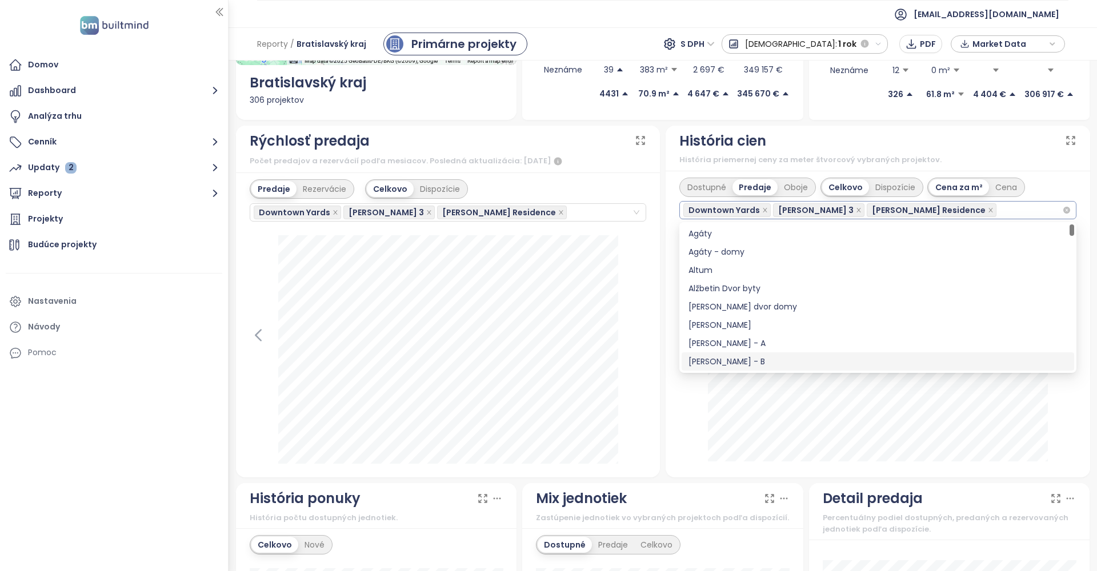
click at [943, 211] on div "Downtown Yards Zwirn 3 Florian Residence" at bounding box center [872, 210] width 379 height 16
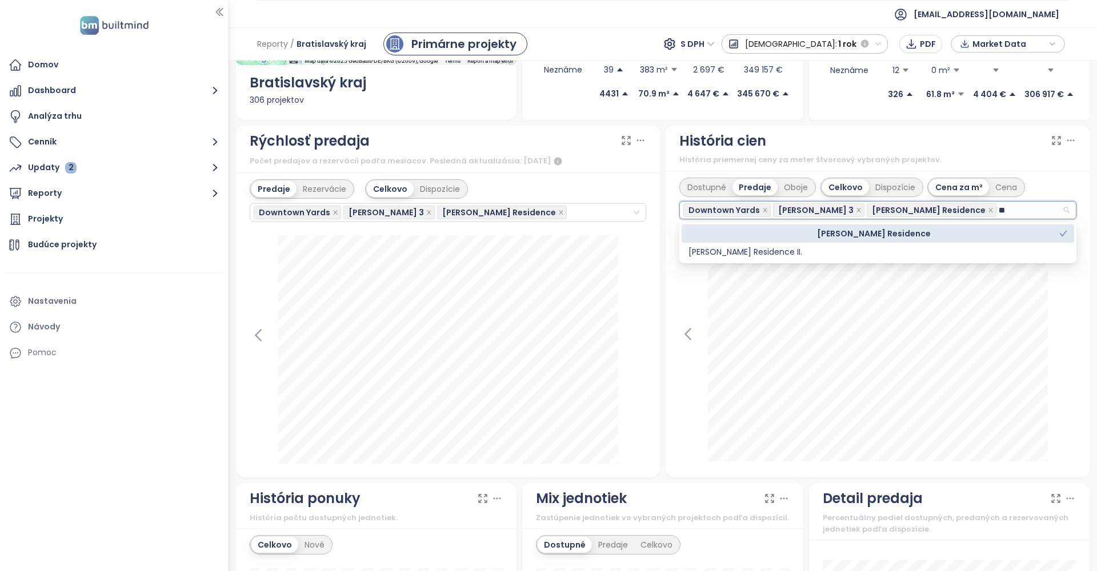
type input "*"
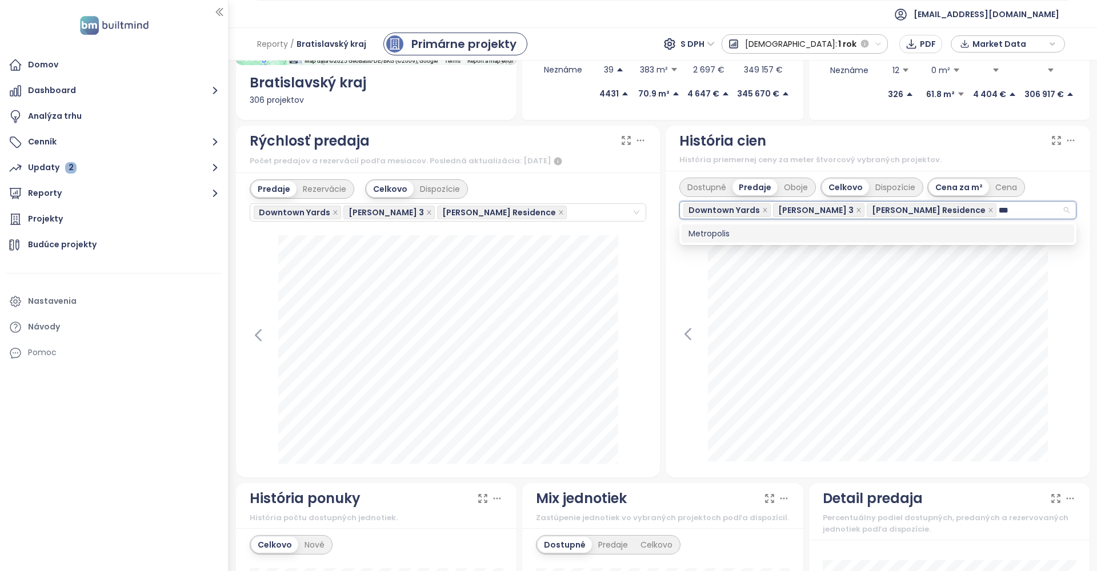
type input "****"
click at [716, 230] on div "Metropolis" at bounding box center [877, 233] width 379 height 13
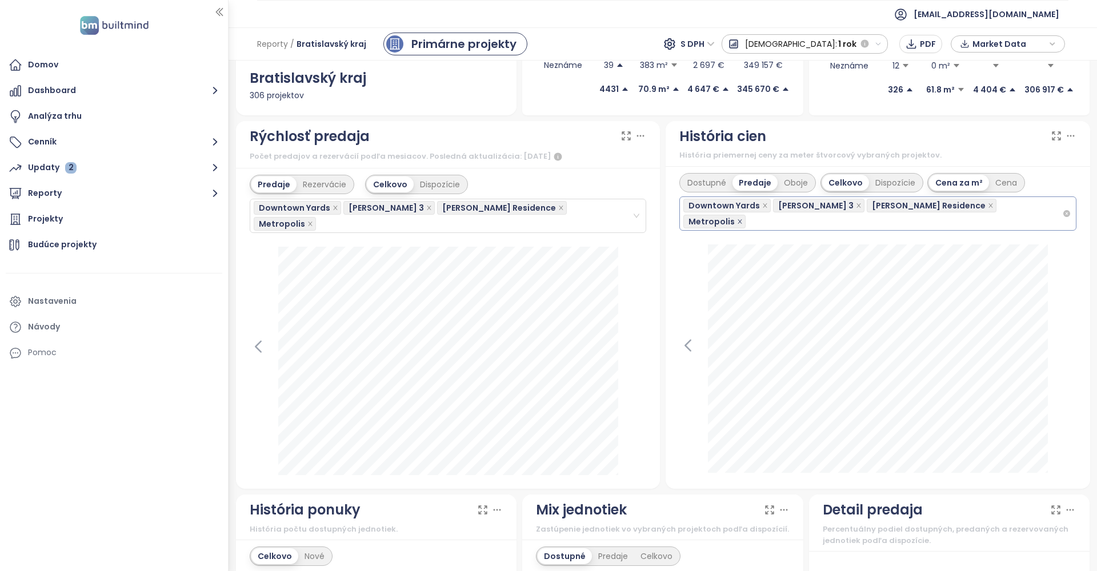
scroll to position [250, 0]
click at [742, 219] on icon "close" at bounding box center [740, 221] width 4 height 4
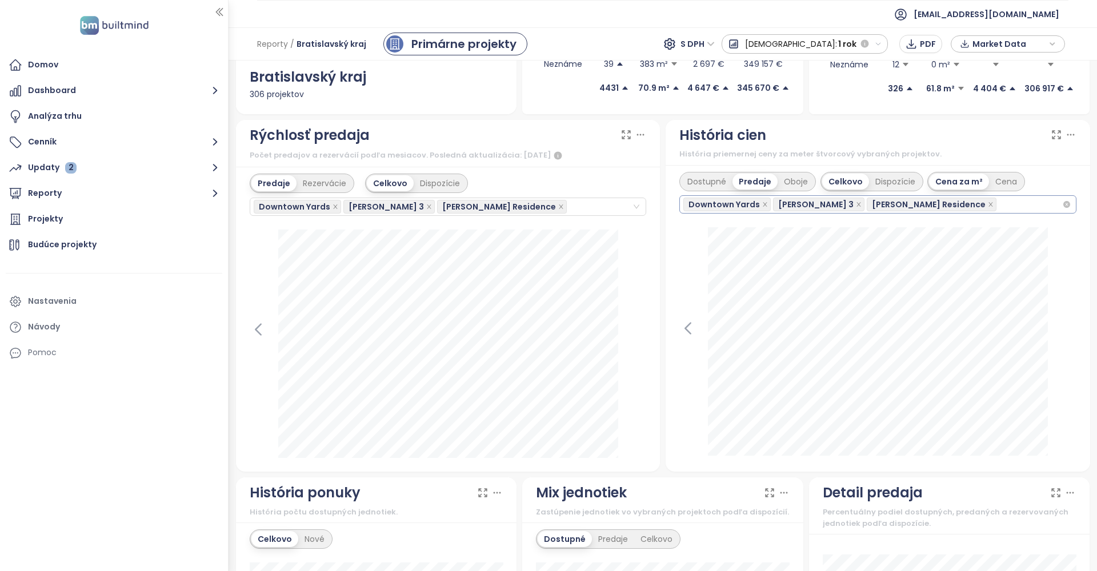
click at [1054, 135] on icon at bounding box center [1056, 134] width 11 height 11
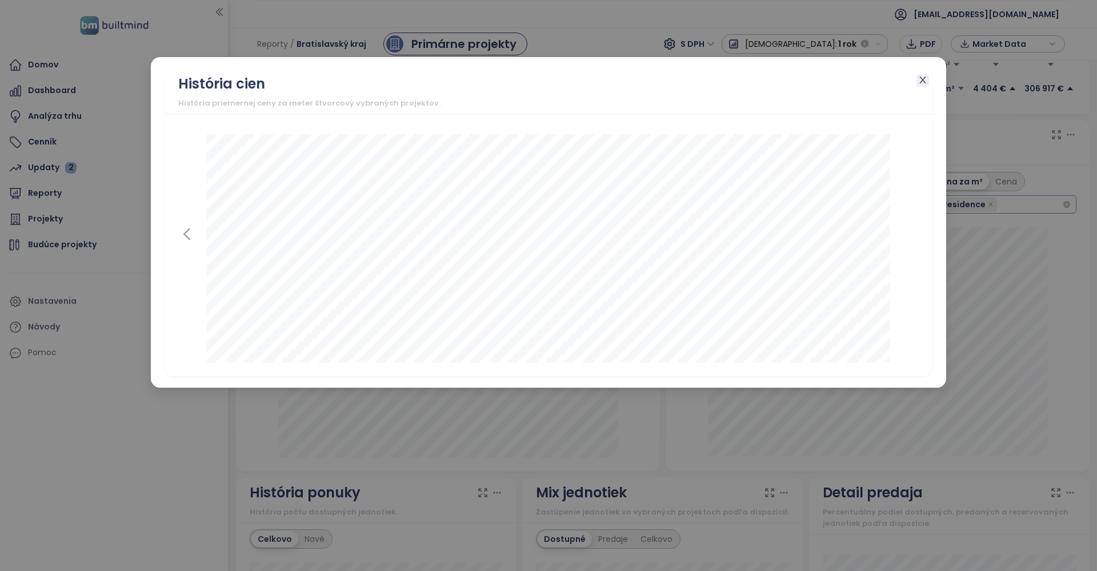
click at [919, 86] on span "Close" at bounding box center [922, 80] width 13 height 13
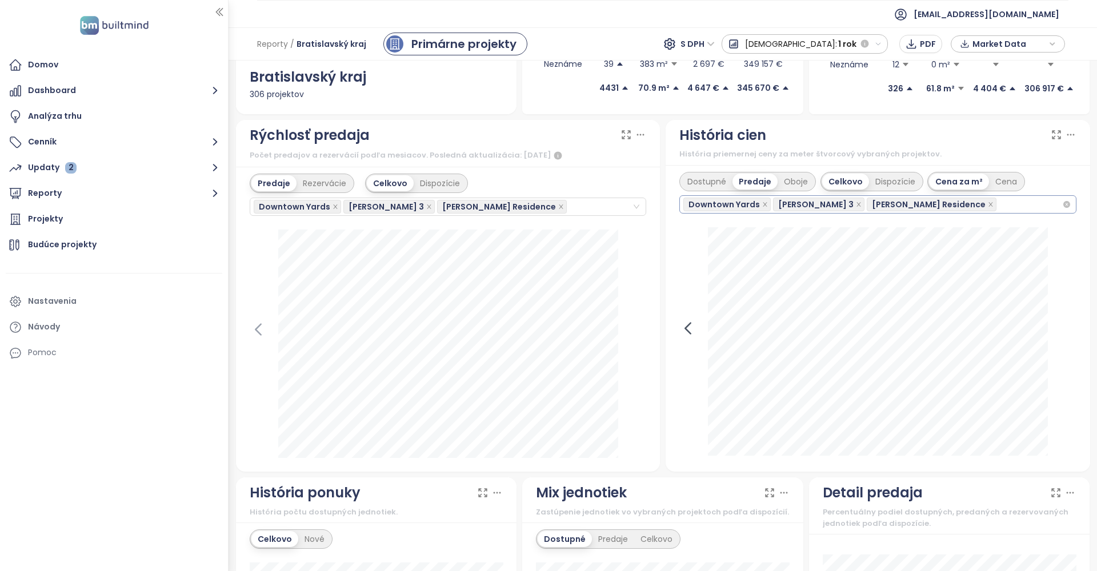
click at [687, 329] on icon at bounding box center [687, 328] width 5 height 11
click at [1059, 137] on icon at bounding box center [1056, 134] width 11 height 11
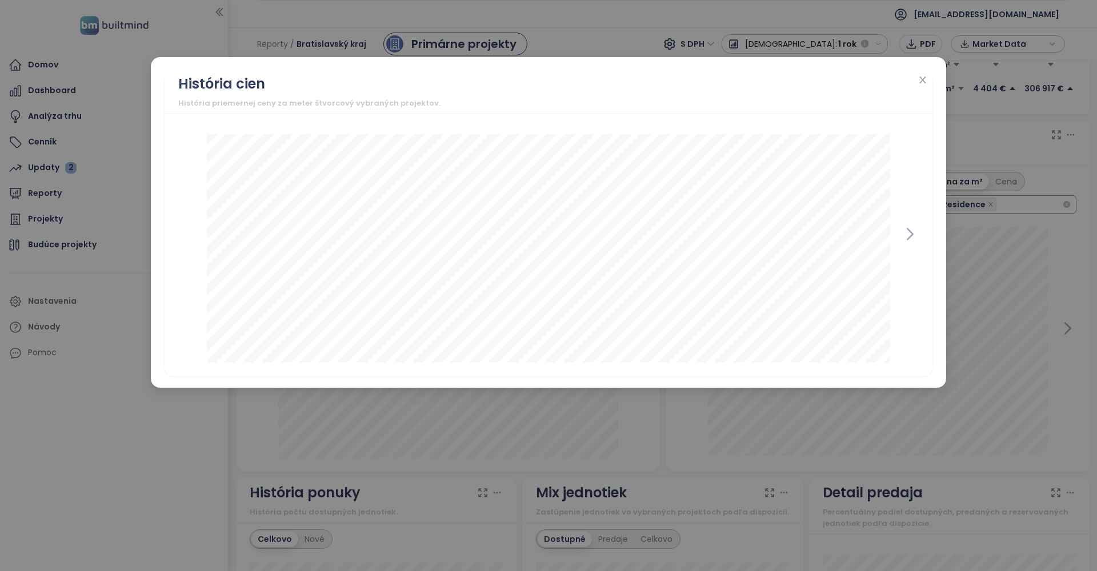
scroll to position [0, 1]
click at [919, 81] on icon "close" at bounding box center [922, 79] width 9 height 9
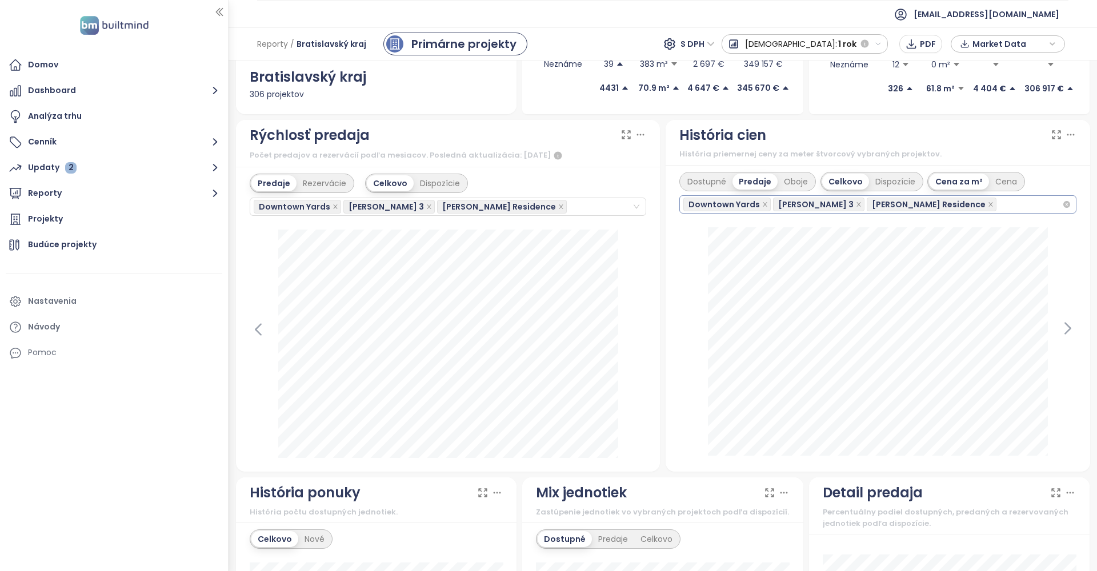
scroll to position [0, 0]
click at [1061, 328] on icon at bounding box center [1067, 328] width 17 height 17
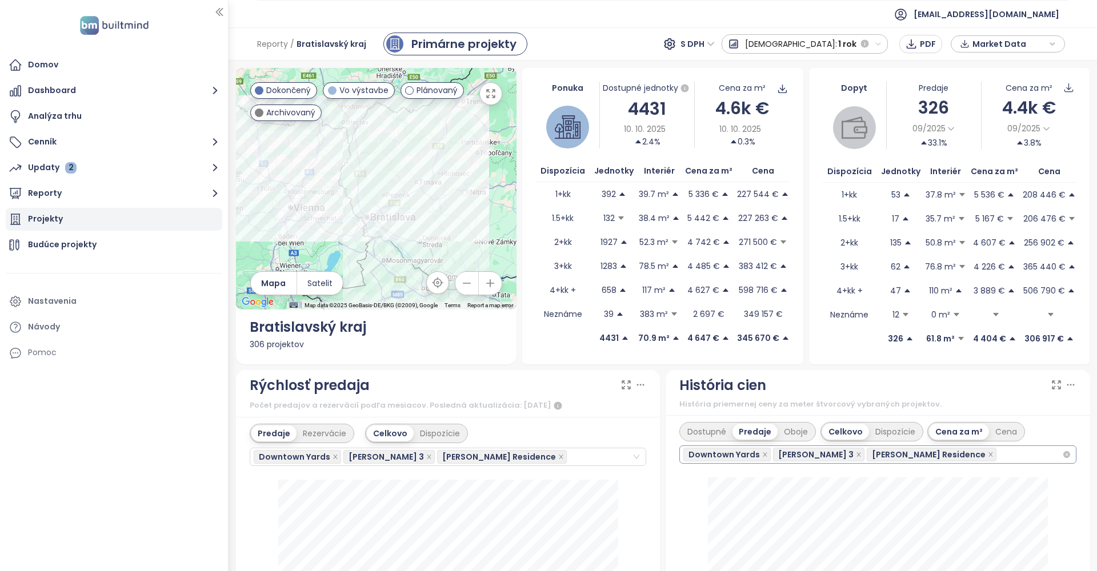
scroll to position [2, 0]
click at [33, 219] on div "Projekty" at bounding box center [45, 219] width 35 height 14
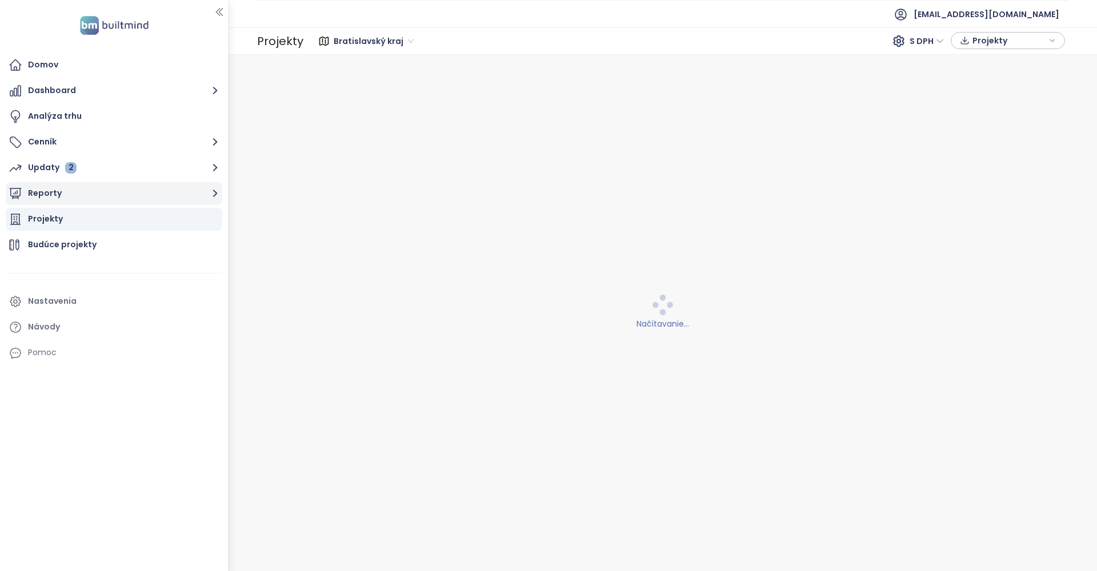
click at [43, 189] on button "Reporty" at bounding box center [114, 193] width 217 height 23
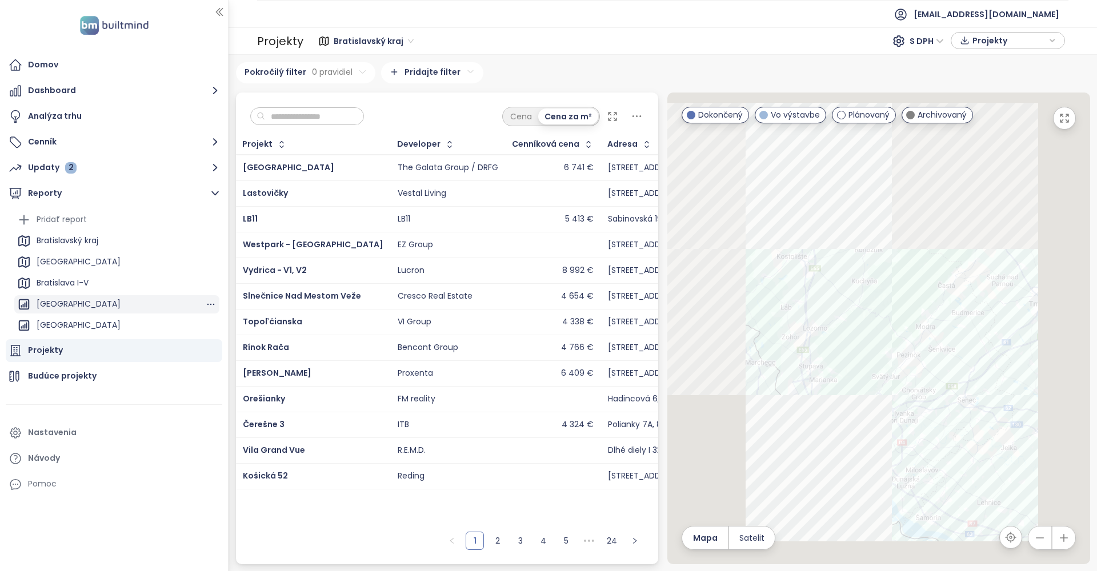
click at [55, 306] on div "[GEOGRAPHIC_DATA]" at bounding box center [79, 304] width 84 height 14
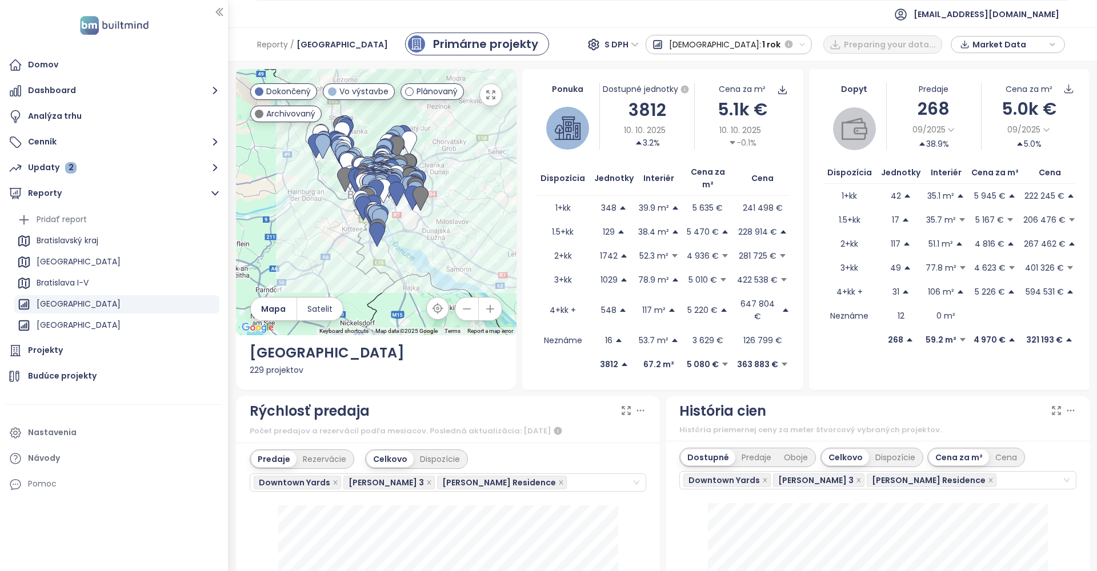
click at [216, 10] on icon "button" at bounding box center [219, 11] width 11 height 11
